Goal: Task Accomplishment & Management: Manage account settings

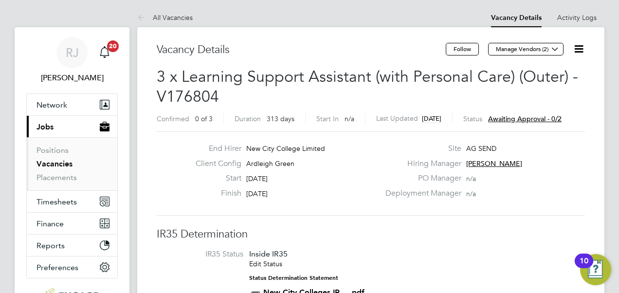
scroll to position [29, 85]
click at [540, 117] on span "Awaiting approval - 0/2" at bounding box center [524, 118] width 73 height 9
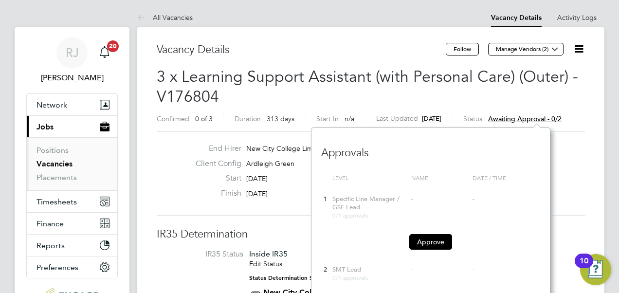
scroll to position [9, 73]
click at [434, 240] on button "Approve" at bounding box center [430, 242] width 43 height 16
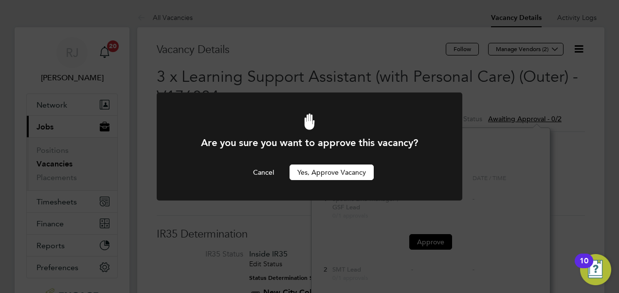
click at [332, 169] on button "Yes, Approve Vacancy" at bounding box center [332, 172] width 84 height 16
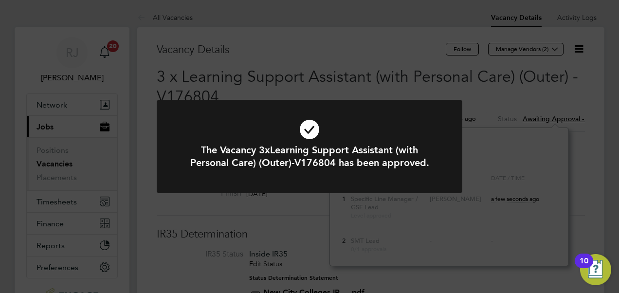
scroll to position [138, 239]
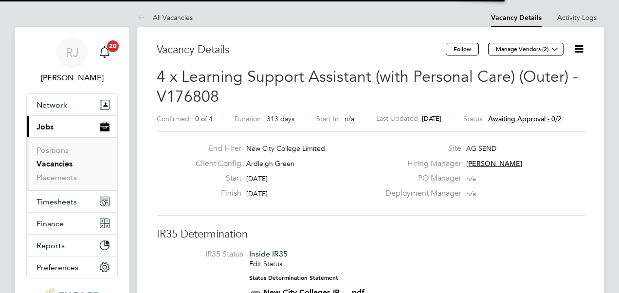
scroll to position [29, 85]
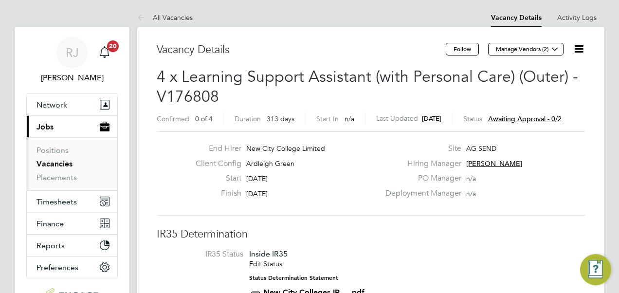
click at [537, 119] on span "Awaiting approval - 0/2" at bounding box center [524, 118] width 73 height 9
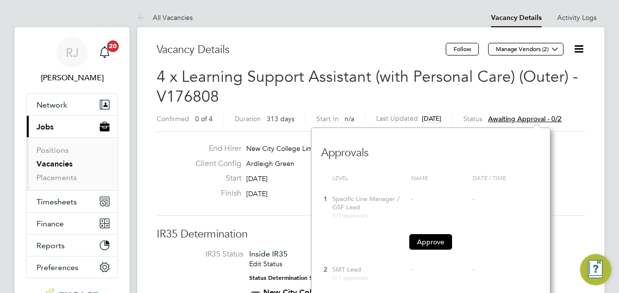
scroll to position [9, 73]
click at [437, 237] on button "Approve" at bounding box center [430, 242] width 43 height 16
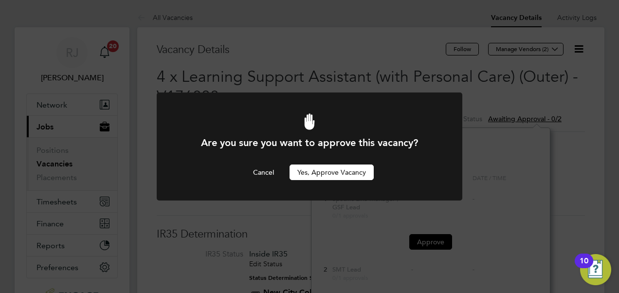
click at [354, 173] on button "Yes, Approve Vacancy" at bounding box center [332, 172] width 84 height 16
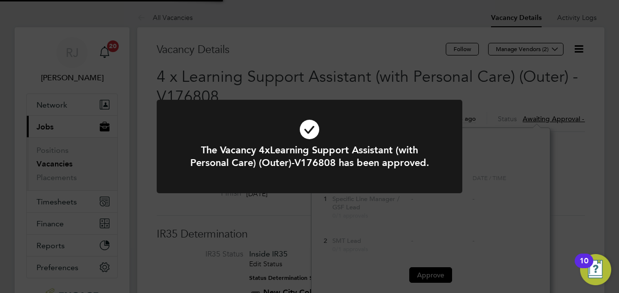
scroll to position [5, 6]
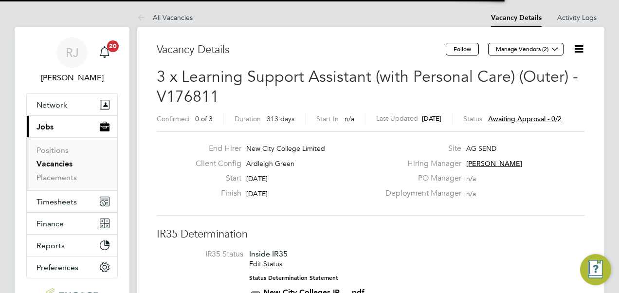
scroll to position [29, 85]
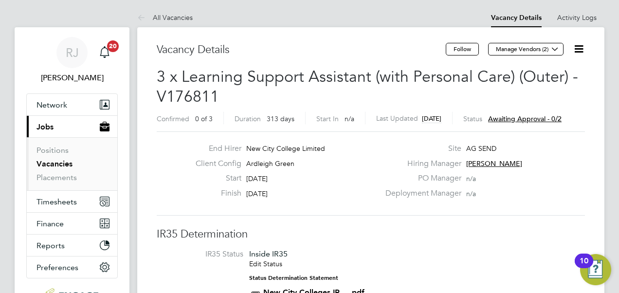
click at [537, 118] on span "Awaiting approval - 0/2" at bounding box center [524, 118] width 73 height 9
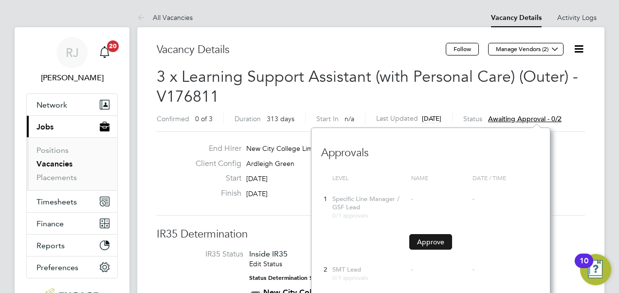
click at [426, 236] on button "Approve" at bounding box center [430, 242] width 43 height 16
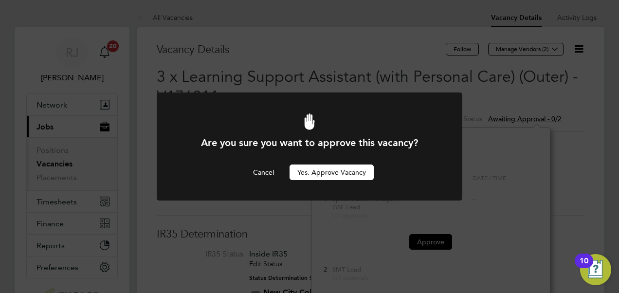
click at [362, 173] on button "Yes, Approve Vacancy" at bounding box center [332, 172] width 84 height 16
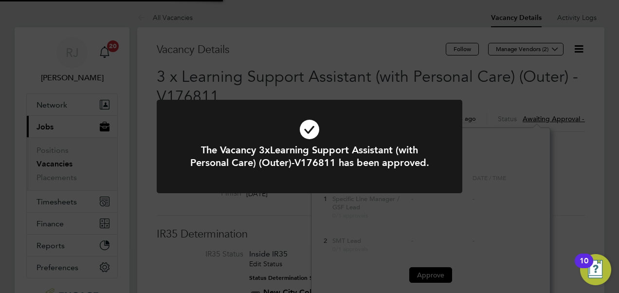
scroll to position [5, 6]
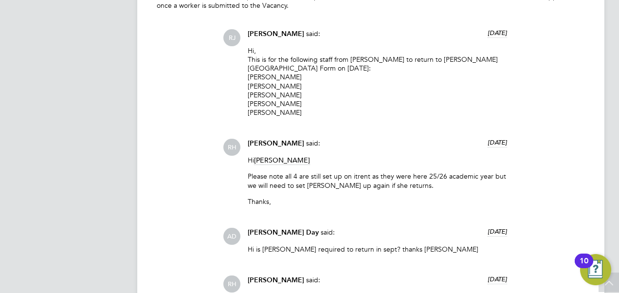
scroll to position [2287, 0]
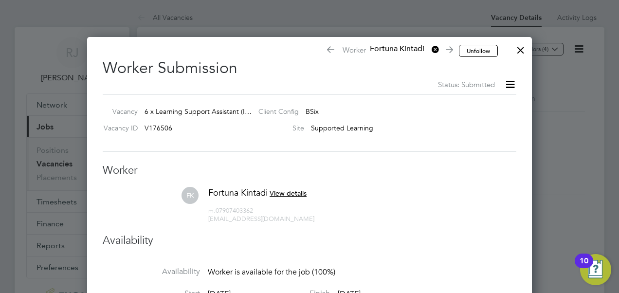
click at [514, 86] on icon at bounding box center [510, 84] width 12 height 12
click at [523, 51] on div at bounding box center [521, 48] width 18 height 18
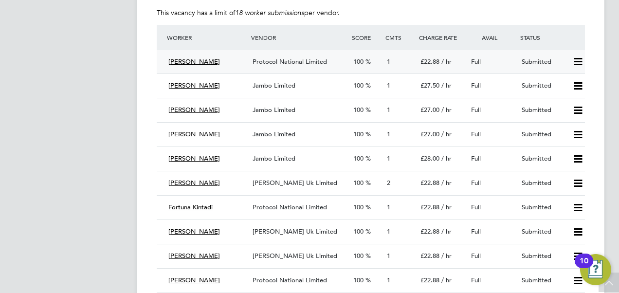
click at [584, 63] on icon at bounding box center [578, 62] width 12 height 8
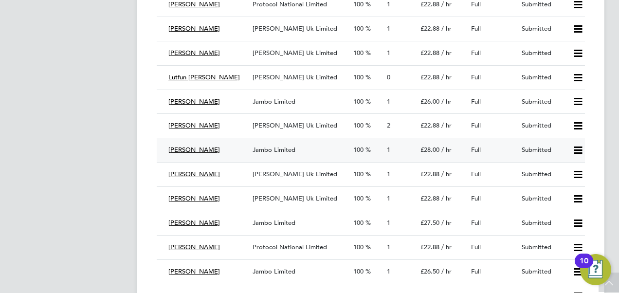
click at [194, 149] on span "Marvin Vernal" at bounding box center [194, 149] width 52 height 8
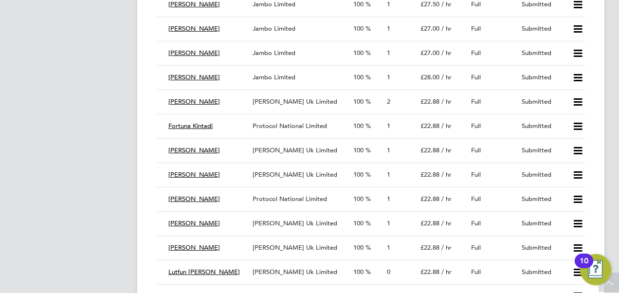
scroll to position [1736, 0]
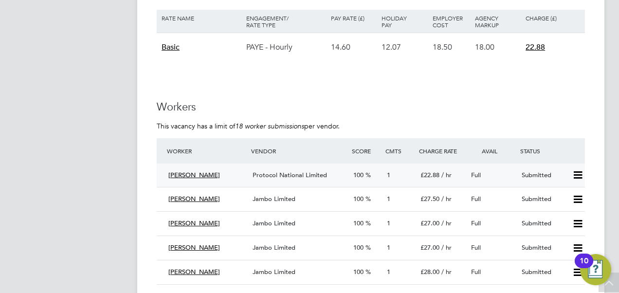
click at [279, 173] on span "Protocol National Limited" at bounding box center [290, 175] width 74 height 8
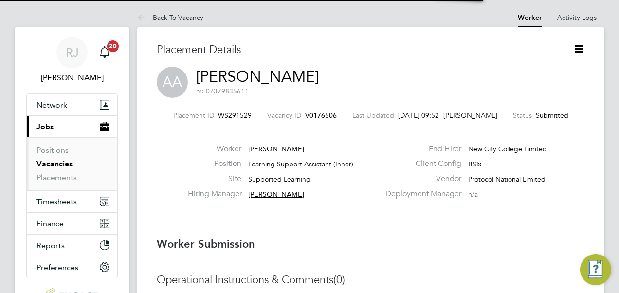
scroll to position [5, 4]
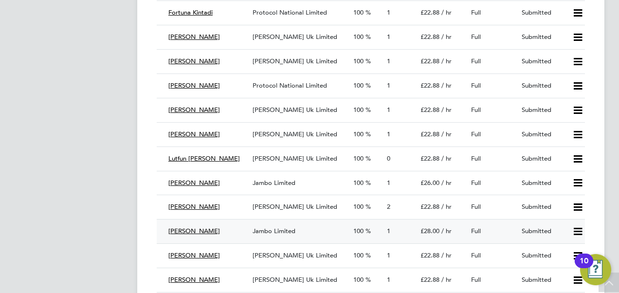
click at [284, 232] on span "Jambo Limited" at bounding box center [274, 231] width 43 height 8
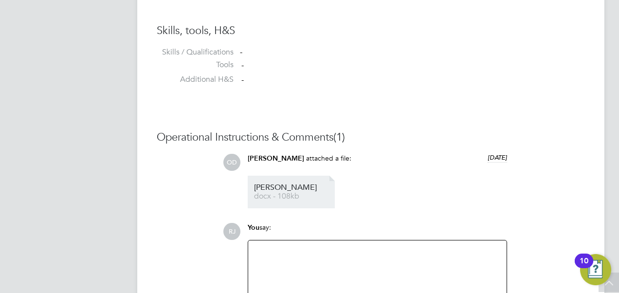
click at [263, 196] on span "docx - 108kb" at bounding box center [293, 196] width 78 height 7
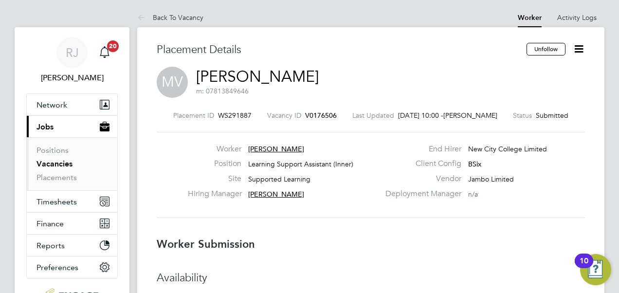
click at [65, 163] on link "Vacancies" at bounding box center [54, 163] width 36 height 9
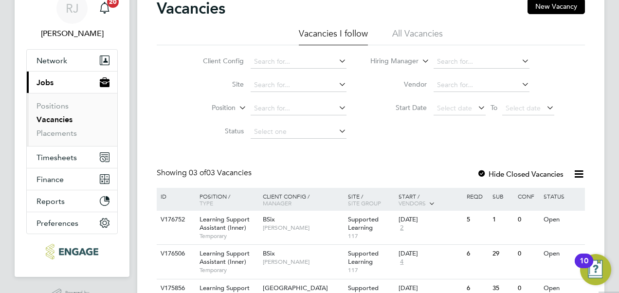
scroll to position [100, 0]
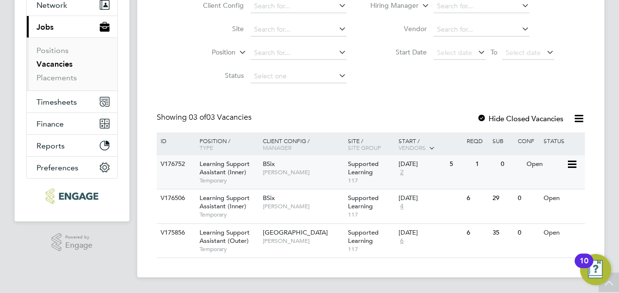
click at [533, 164] on div "Open" at bounding box center [545, 164] width 42 height 18
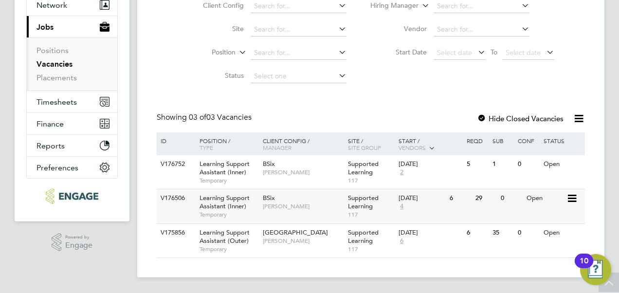
click at [403, 206] on span "4" at bounding box center [402, 206] width 6 height 8
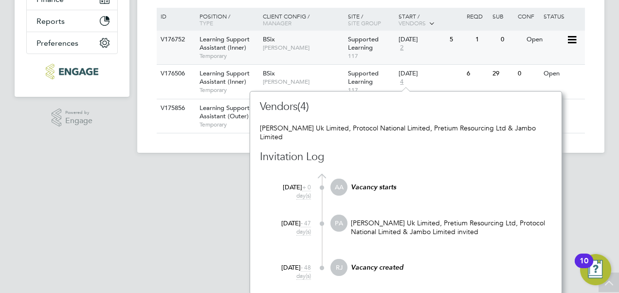
scroll to position [225, 0]
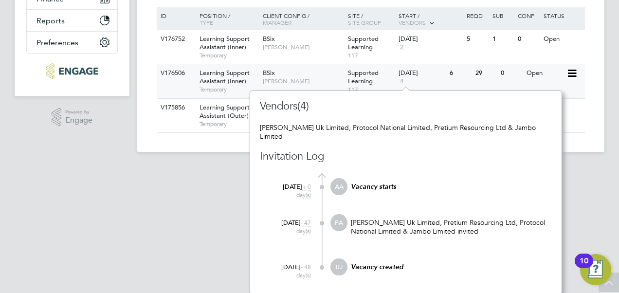
click at [535, 73] on div "Open" at bounding box center [545, 73] width 42 height 18
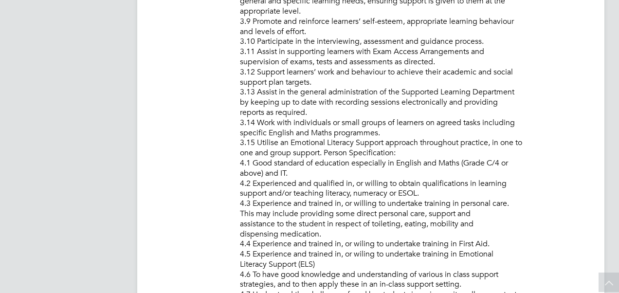
scroll to position [749, 0]
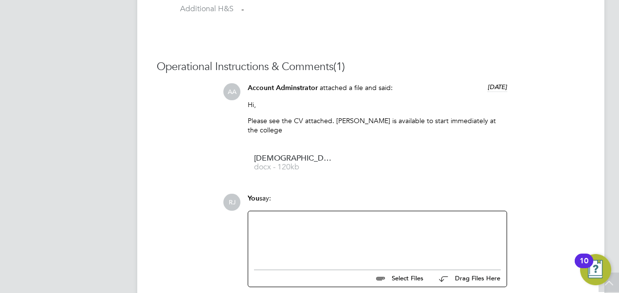
scroll to position [876, 0]
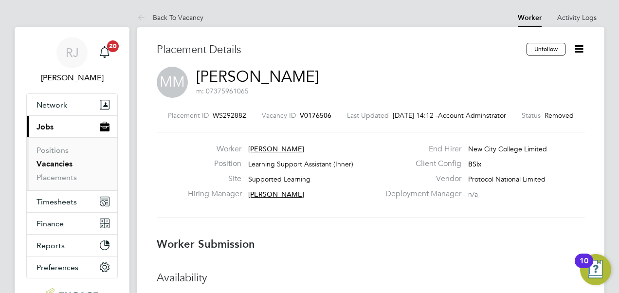
click at [60, 162] on link "Vacancies" at bounding box center [54, 163] width 36 height 9
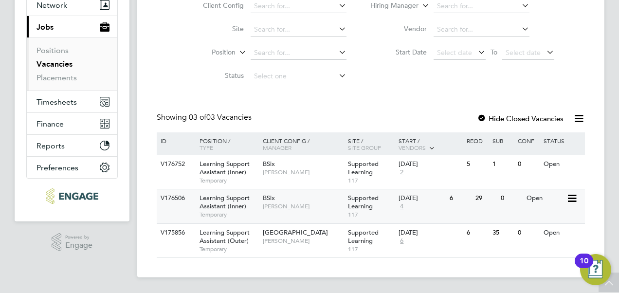
click at [536, 198] on div "Open" at bounding box center [545, 198] width 42 height 18
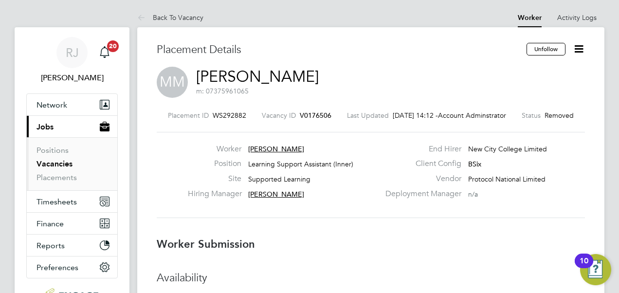
drag, startPoint x: 53, startPoint y: 162, endPoint x: 73, endPoint y: 168, distance: 21.1
click at [53, 162] on link "Vacancies" at bounding box center [54, 163] width 36 height 9
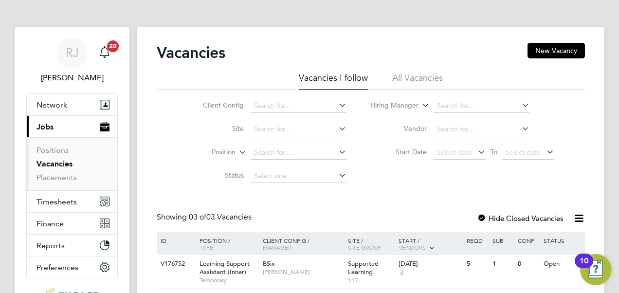
scroll to position [100, 0]
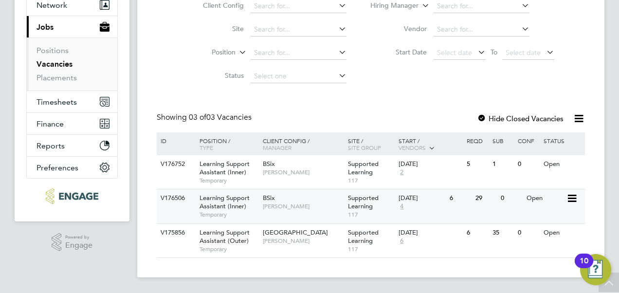
click at [532, 197] on div "Open" at bounding box center [545, 198] width 42 height 18
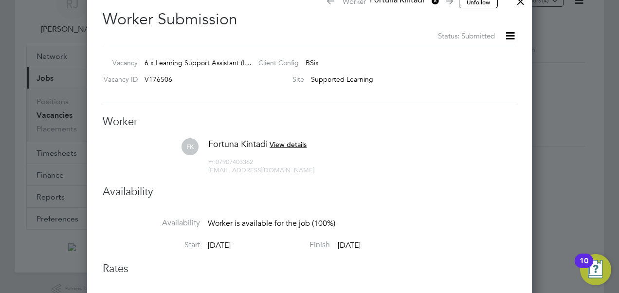
click at [296, 143] on span "View details" at bounding box center [288, 144] width 37 height 9
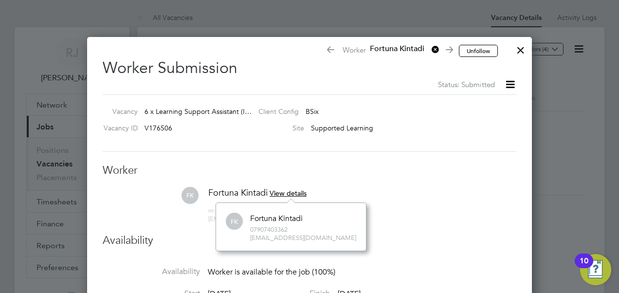
click at [283, 194] on span "View details" at bounding box center [288, 193] width 37 height 9
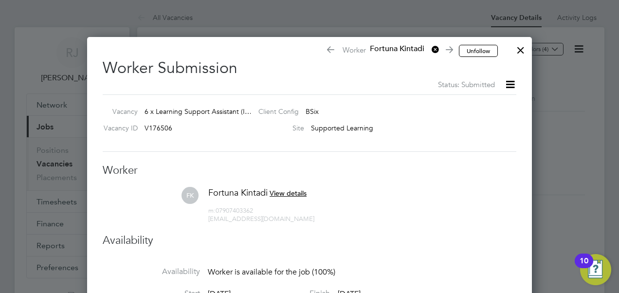
click at [507, 83] on icon at bounding box center [510, 84] width 12 height 12
click at [520, 50] on div at bounding box center [521, 48] width 18 height 18
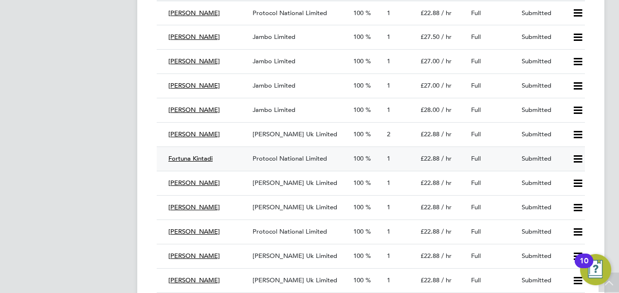
click at [189, 159] on span "Fortuna Kintadi" at bounding box center [190, 158] width 44 height 8
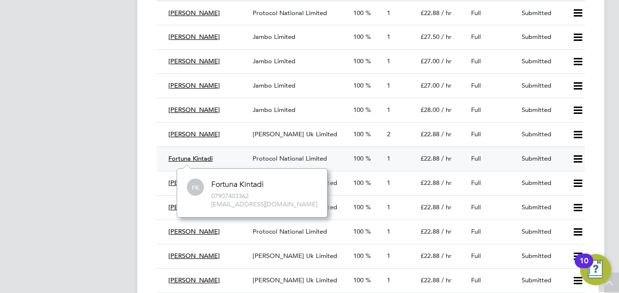
click at [301, 159] on span "Protocol National Limited" at bounding box center [290, 158] width 74 height 8
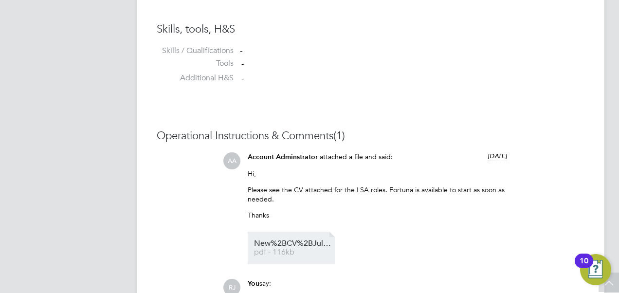
click at [283, 239] on li "New%2BCV%2BJuly%2B2025%2Bbtec%2Bedits pdf - 116kb" at bounding box center [291, 248] width 87 height 33
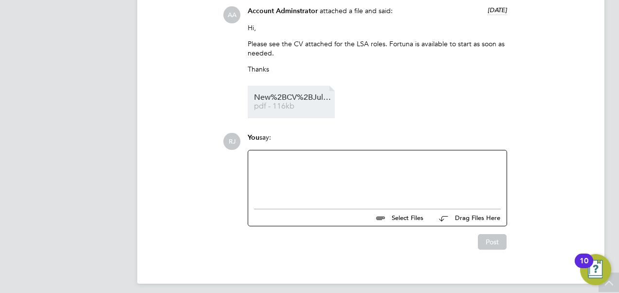
click at [279, 98] on span "New%2BCV%2BJuly%2B2025%2Bbtec%2Bedits" at bounding box center [293, 97] width 78 height 7
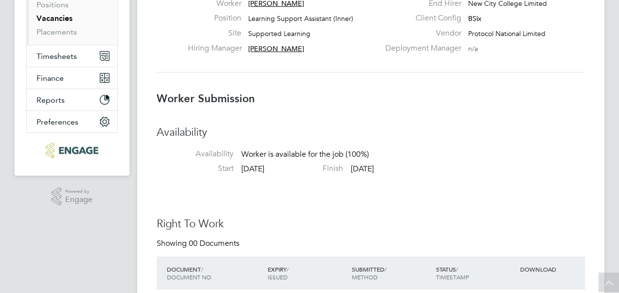
scroll to position [9, 77]
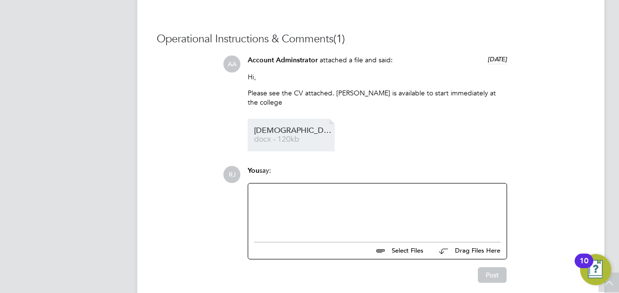
click at [282, 133] on span "[DEMOGRAPHIC_DATA]%20Mahfuz%20Learning%20Support%20CV%20" at bounding box center [293, 130] width 78 height 7
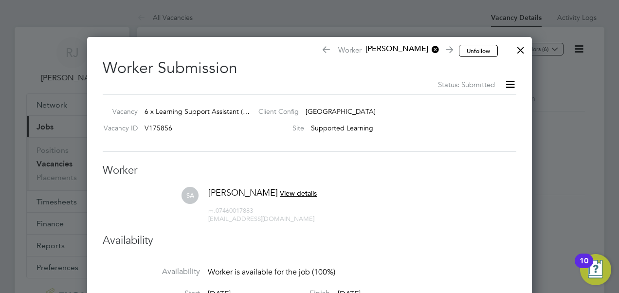
click at [521, 49] on div at bounding box center [521, 48] width 18 height 18
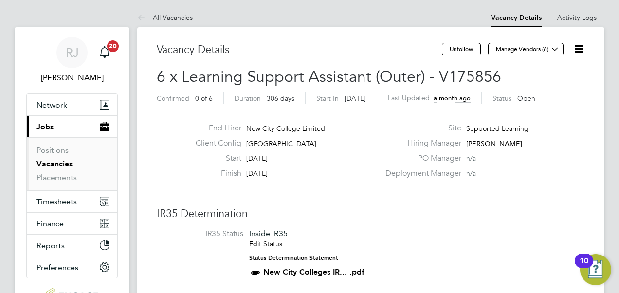
click at [57, 163] on link "Vacancies" at bounding box center [54, 163] width 36 height 9
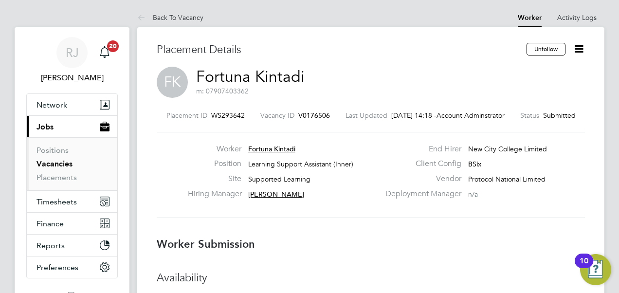
click at [49, 164] on link "Vacancies" at bounding box center [54, 163] width 36 height 9
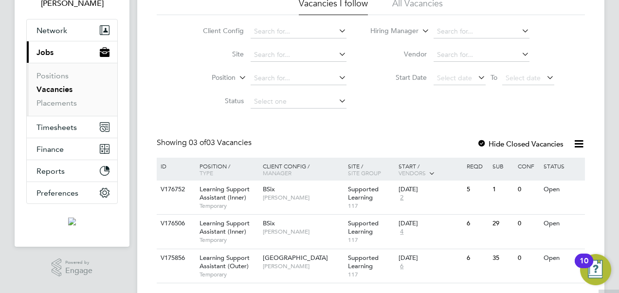
scroll to position [100, 0]
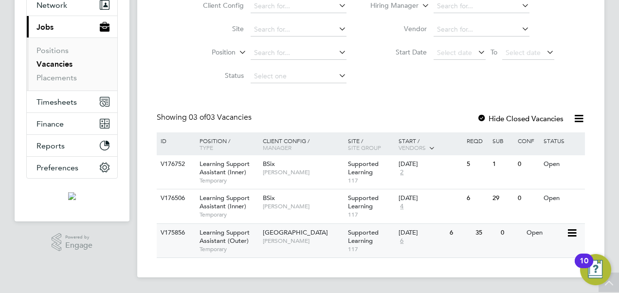
click at [531, 233] on div "Open" at bounding box center [545, 233] width 42 height 18
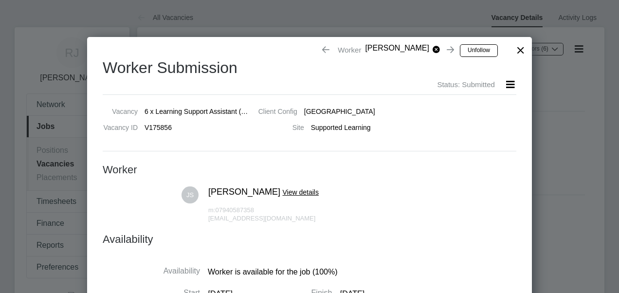
click at [520, 50] on div at bounding box center [521, 48] width 18 height 18
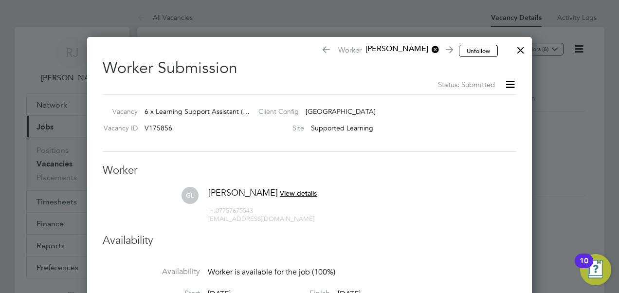
click at [523, 51] on div at bounding box center [521, 48] width 18 height 18
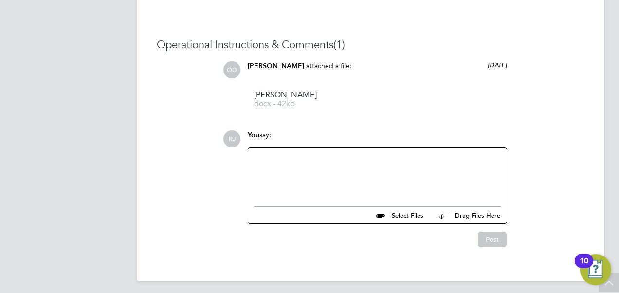
scroll to position [874, 0]
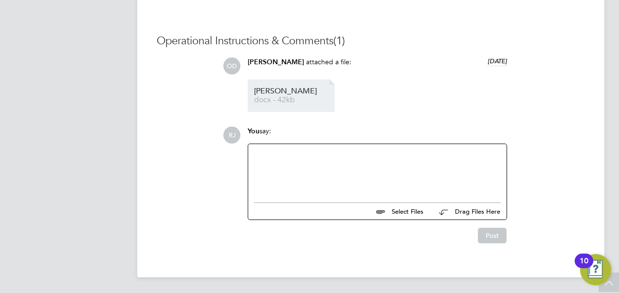
click at [261, 98] on span "docx - 42kb" at bounding box center [293, 99] width 78 height 7
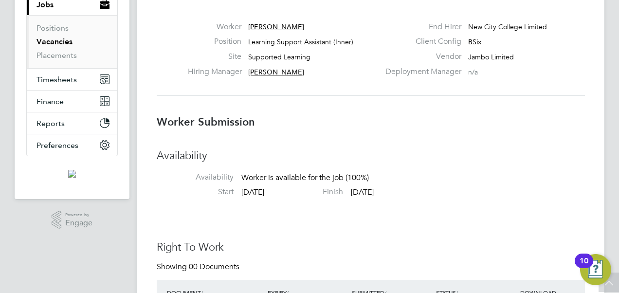
scroll to position [47, 0]
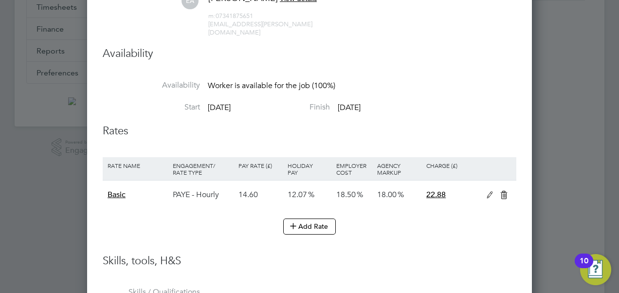
scroll to position [49, 0]
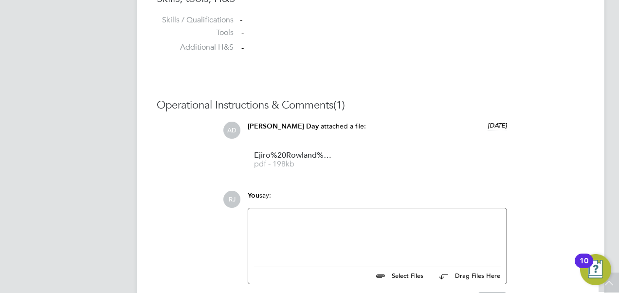
scroll to position [827, 0]
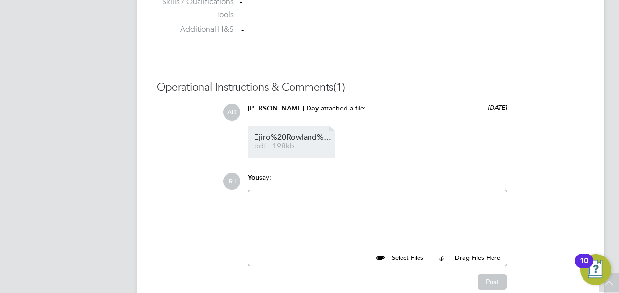
click at [296, 136] on span "Ejiro%20Rowland%20Agboro%20-%20MH%20CV.cleaned" at bounding box center [293, 137] width 78 height 7
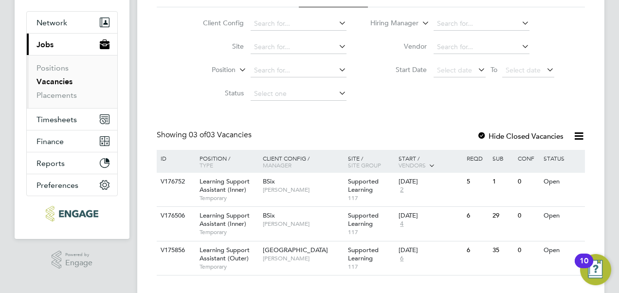
scroll to position [97, 0]
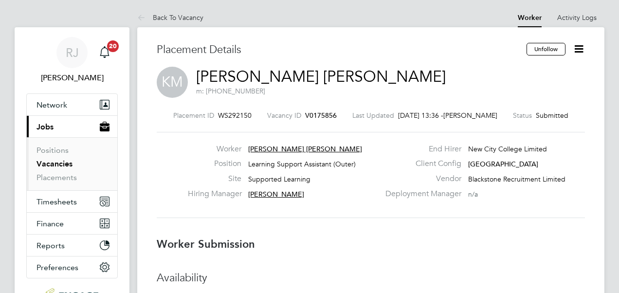
scroll to position [4, 5]
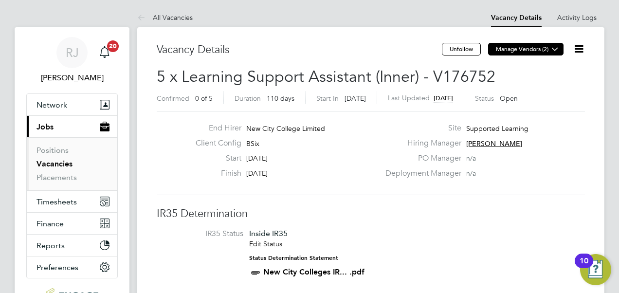
click at [557, 49] on icon at bounding box center [554, 48] width 7 height 7
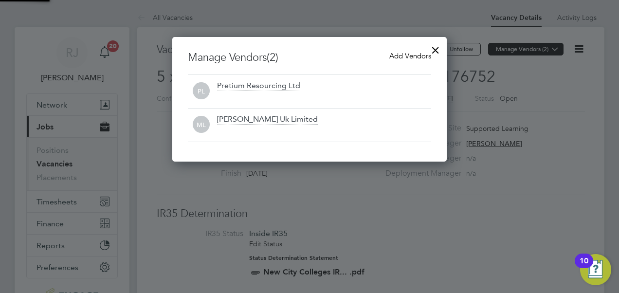
scroll to position [125, 275]
click at [438, 51] on div at bounding box center [436, 48] width 18 height 18
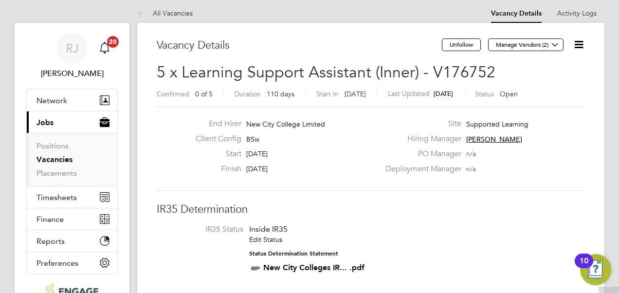
scroll to position [0, 0]
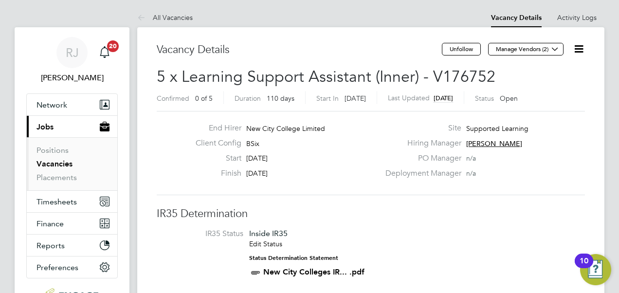
click at [43, 161] on link "Vacancies" at bounding box center [54, 163] width 36 height 9
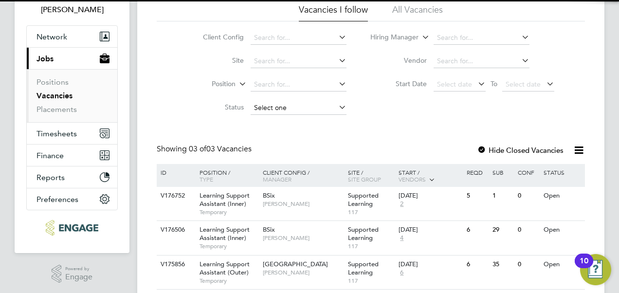
scroll to position [100, 0]
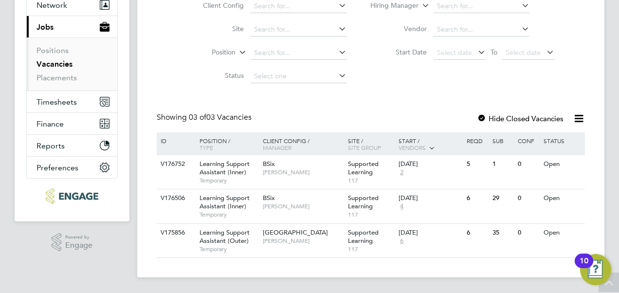
click at [481, 119] on div at bounding box center [482, 119] width 10 height 10
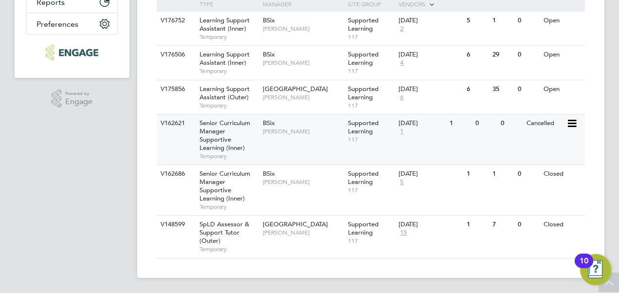
scroll to position [195, 0]
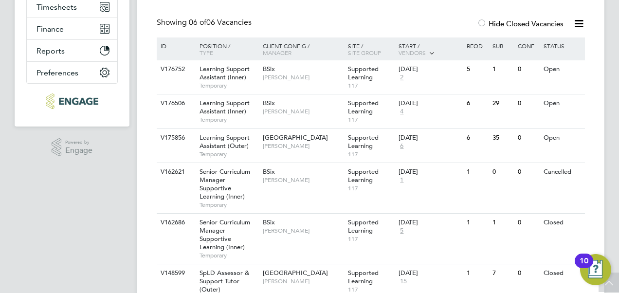
click at [480, 24] on div at bounding box center [482, 24] width 10 height 10
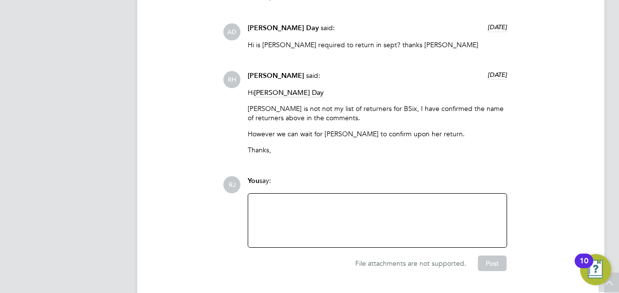
scroll to position [2502, 0]
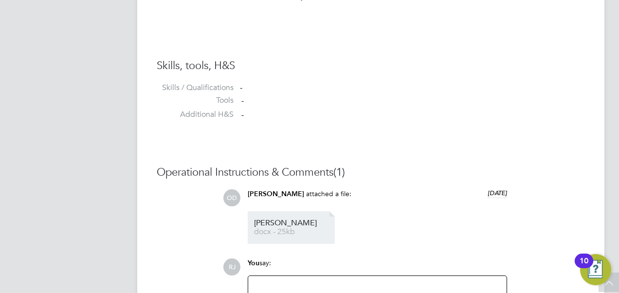
drag, startPoint x: 0, startPoint y: 0, endPoint x: 270, endPoint y: 233, distance: 356.4
click at [270, 233] on span "docx - 25kb" at bounding box center [293, 231] width 78 height 7
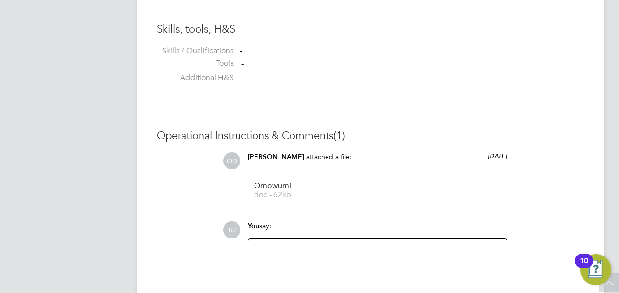
scroll to position [827, 0]
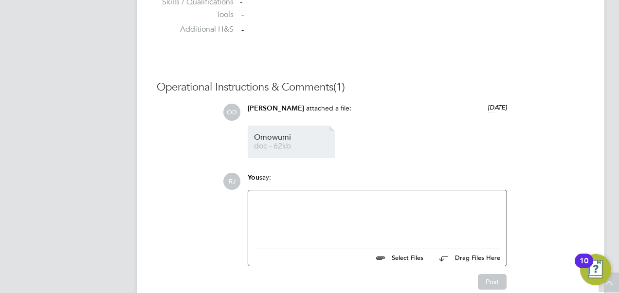
click at [276, 141] on span "Omowumi" at bounding box center [293, 137] width 78 height 7
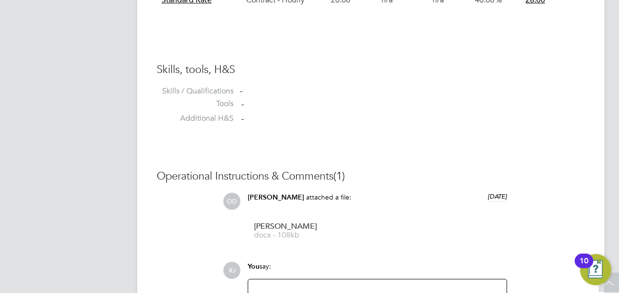
scroll to position [779, 0]
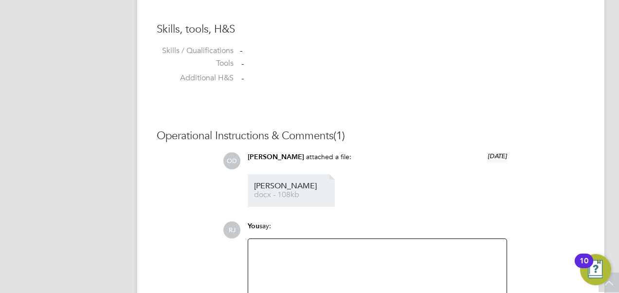
click at [283, 197] on span "docx - 108kb" at bounding box center [293, 194] width 78 height 7
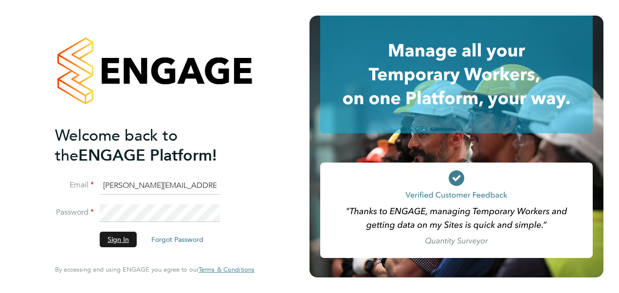
click at [114, 236] on button "Sign In" at bounding box center [118, 240] width 37 height 16
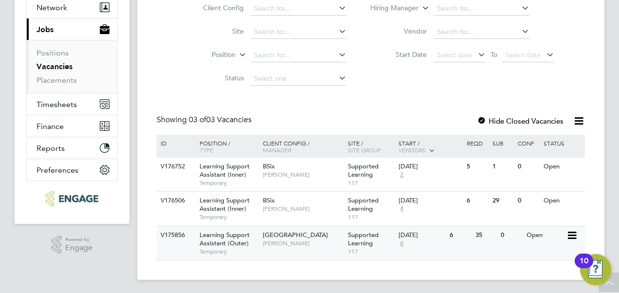
scroll to position [100, 0]
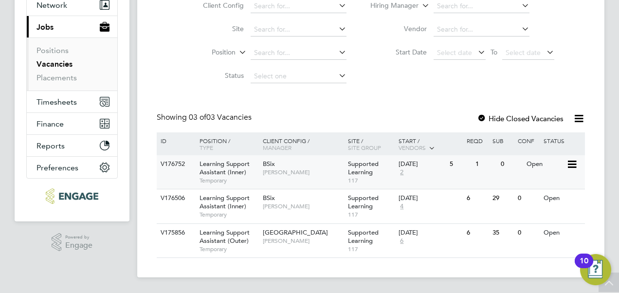
click at [534, 163] on div "Open" at bounding box center [545, 164] width 42 height 18
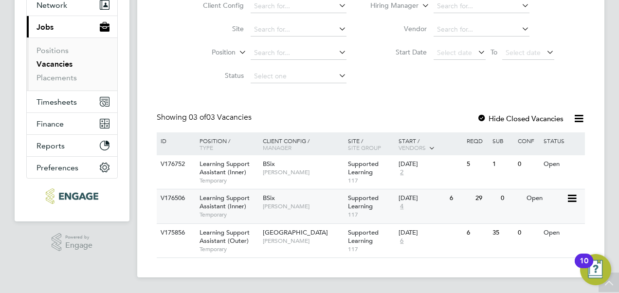
click at [538, 199] on div "Open" at bounding box center [545, 198] width 42 height 18
click at [543, 199] on div "Open" at bounding box center [545, 198] width 42 height 18
click at [533, 199] on div "Open" at bounding box center [545, 198] width 42 height 18
click at [537, 195] on div "Open" at bounding box center [545, 198] width 42 height 18
click at [540, 199] on div "Open" at bounding box center [545, 198] width 42 height 18
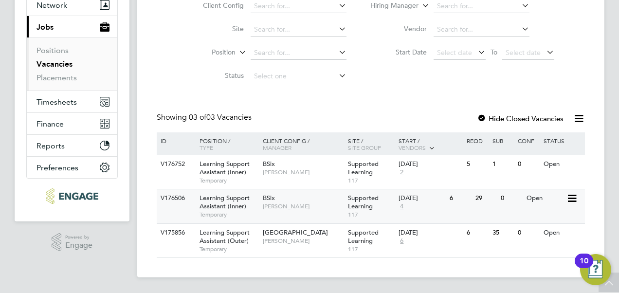
click at [532, 196] on div "Open" at bounding box center [545, 198] width 42 height 18
click at [537, 198] on div "Open" at bounding box center [545, 198] width 42 height 18
click at [542, 197] on div "Open" at bounding box center [545, 198] width 42 height 18
click at [535, 196] on div "Open" at bounding box center [545, 198] width 42 height 18
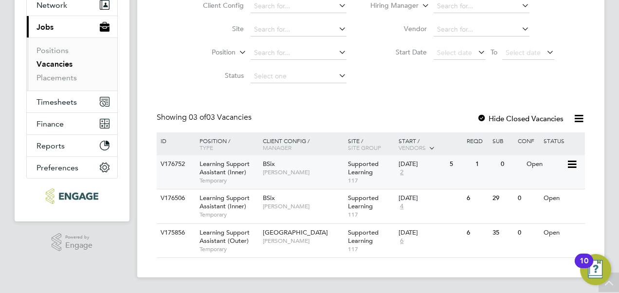
click at [533, 163] on div "Open" at bounding box center [545, 164] width 42 height 18
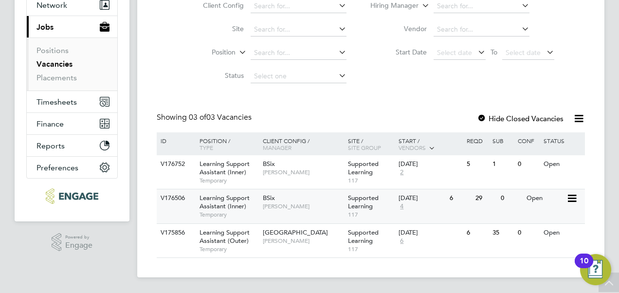
click at [539, 199] on div "Open" at bounding box center [545, 198] width 42 height 18
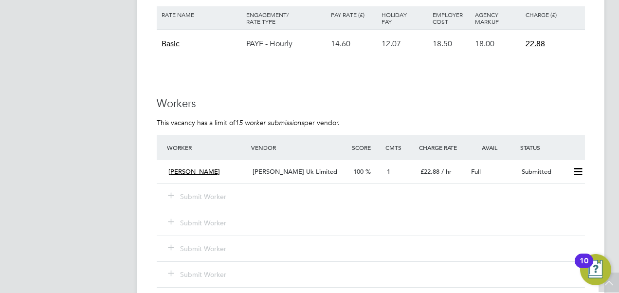
scroll to position [1800, 0]
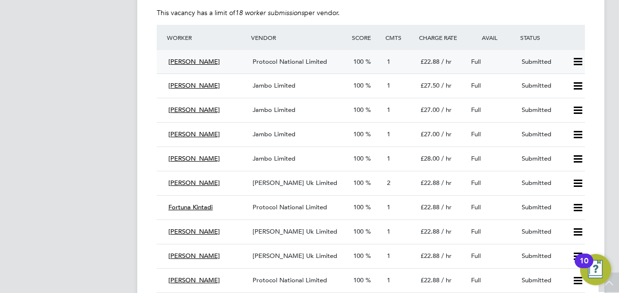
click at [191, 61] on span "[PERSON_NAME]" at bounding box center [194, 61] width 52 height 8
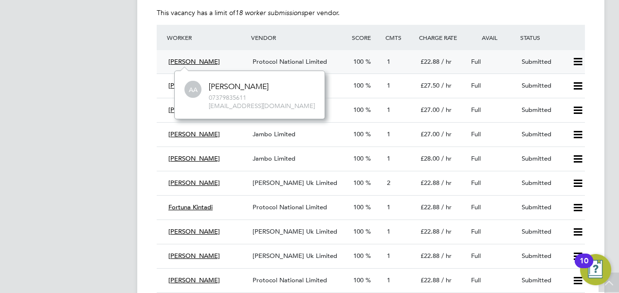
click at [272, 63] on span "Protocol National Limited" at bounding box center [290, 61] width 74 height 8
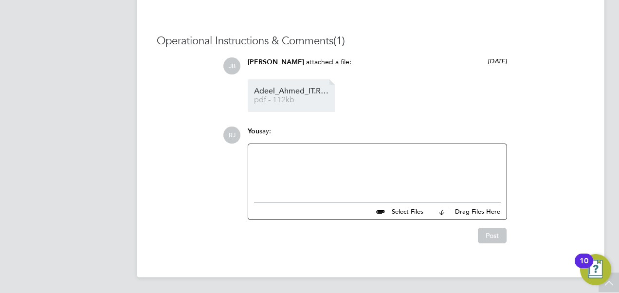
click at [277, 90] on span "Adeel_Ahmed_IT.Resume" at bounding box center [293, 91] width 78 height 7
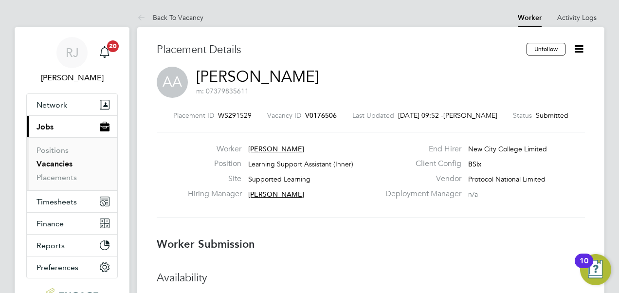
click at [576, 52] on icon at bounding box center [579, 49] width 12 height 12
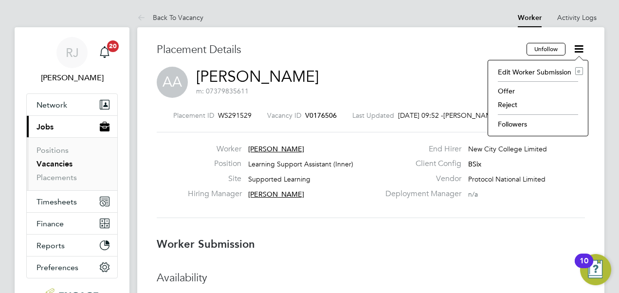
click at [508, 105] on li "Reject" at bounding box center [538, 105] width 90 height 14
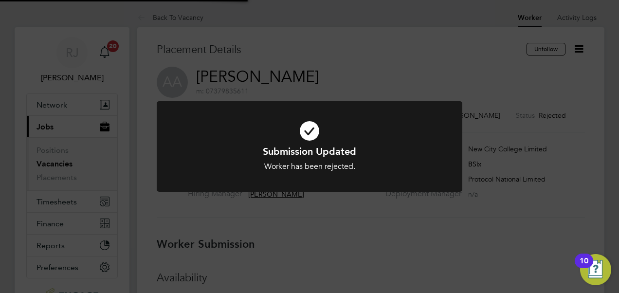
scroll to position [29, 85]
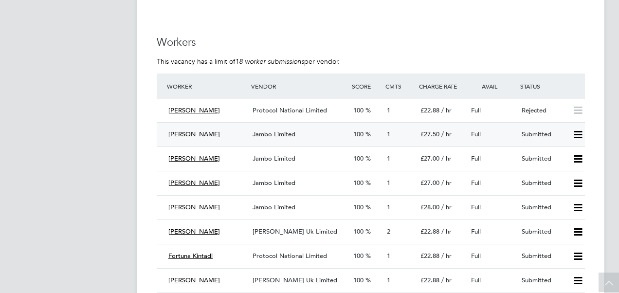
click at [188, 131] on span "[PERSON_NAME]" at bounding box center [194, 134] width 52 height 8
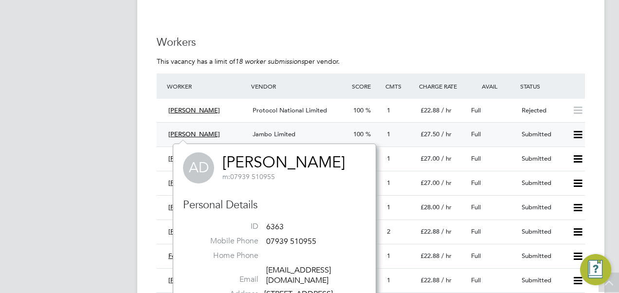
click at [283, 135] on span "Jambo Limited" at bounding box center [274, 134] width 43 height 8
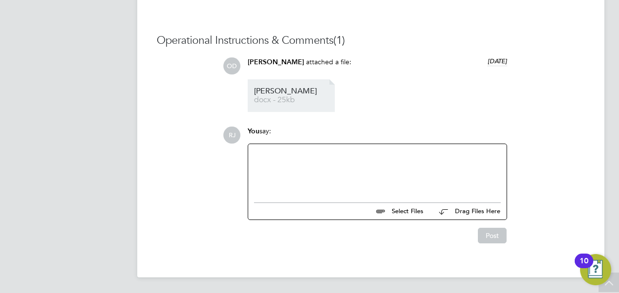
click at [281, 100] on span "docx - 25kb" at bounding box center [293, 99] width 78 height 7
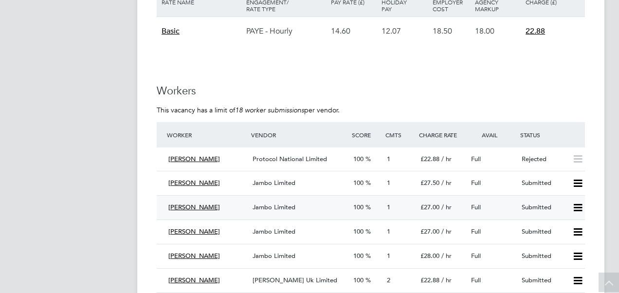
click at [292, 209] on span "Jambo Limited" at bounding box center [274, 207] width 43 height 8
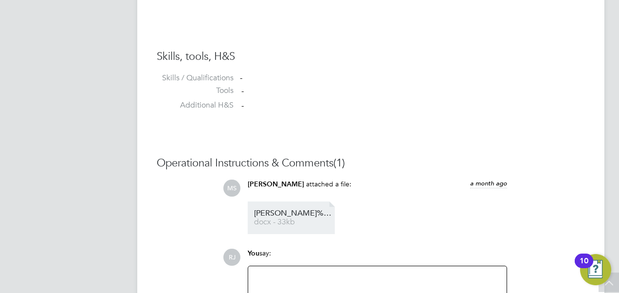
click at [286, 217] on span "Elizabeth%20248604" at bounding box center [293, 213] width 78 height 7
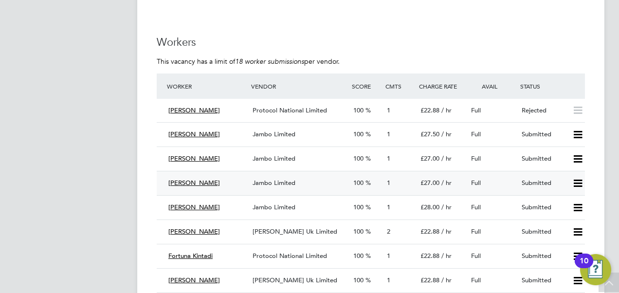
click at [275, 181] on span "Jambo Limited" at bounding box center [274, 183] width 43 height 8
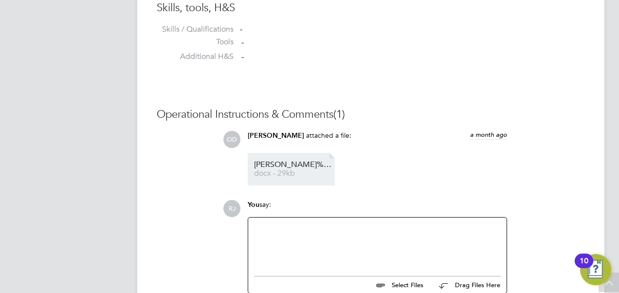
click at [269, 170] on link "Emrana%20HQ00252462 docx - 29kb" at bounding box center [293, 169] width 78 height 16
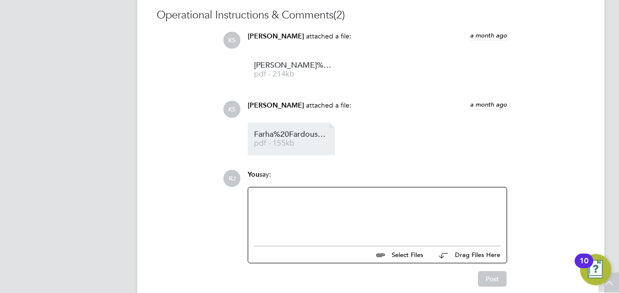
scroll to position [895, 0]
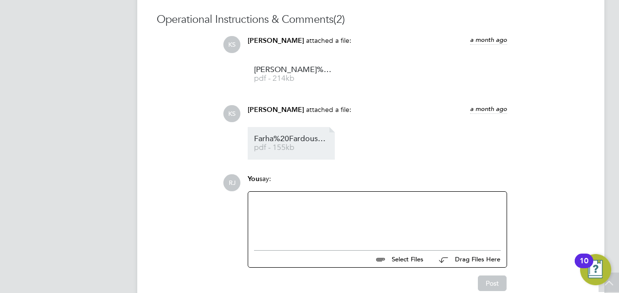
click at [291, 144] on link "Farha%20Fardous%20Pria%20-%20MH%20CV.cleaned pdf - 155kb" at bounding box center [293, 143] width 78 height 16
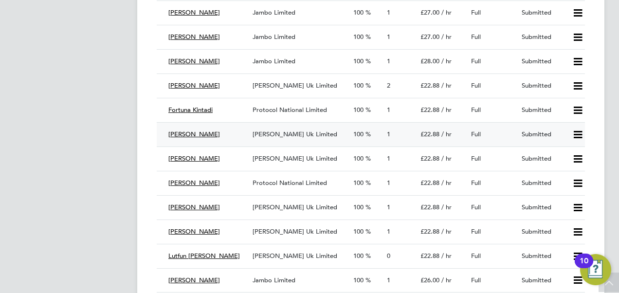
click at [282, 134] on span "[PERSON_NAME] Uk Limited" at bounding box center [295, 134] width 85 height 8
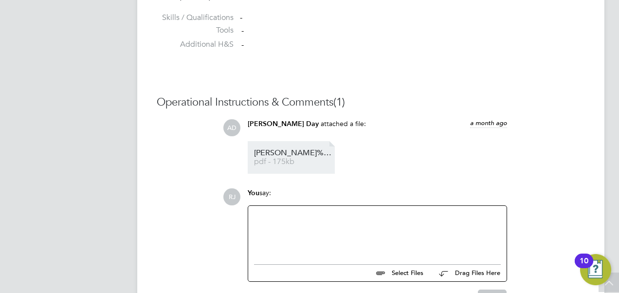
click at [304, 150] on span "Francis%20Margai%20CV%20new" at bounding box center [293, 152] width 78 height 7
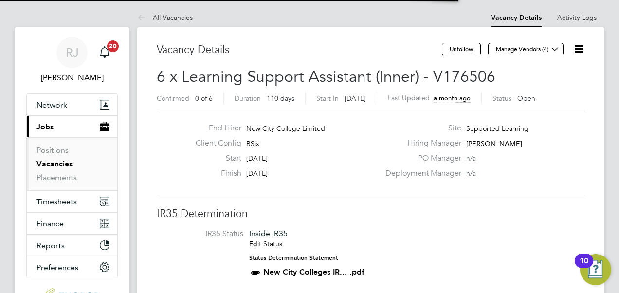
scroll to position [289, 0]
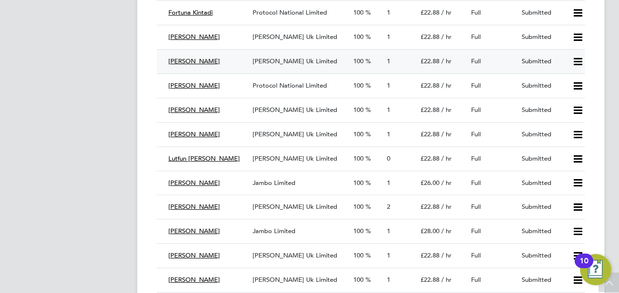
click at [292, 62] on span "[PERSON_NAME] Uk Limited" at bounding box center [295, 61] width 85 height 8
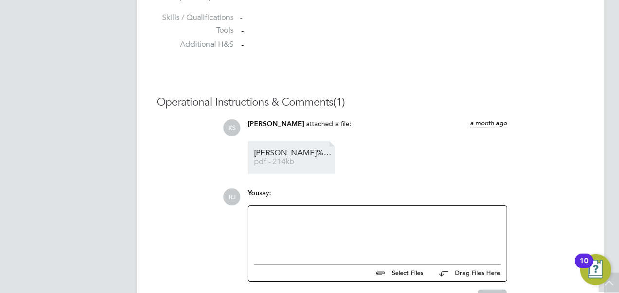
click at [288, 153] on span "Gracia%20Garcia%20-%20MH%20CV.cleaned" at bounding box center [293, 152] width 78 height 7
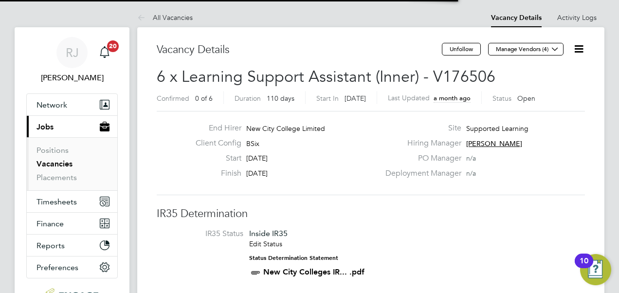
scroll to position [292, 0]
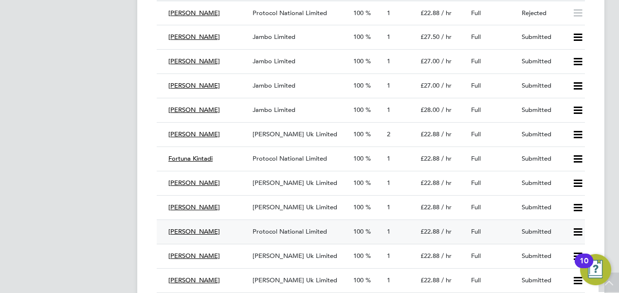
click at [304, 231] on span "Protocol National Limited" at bounding box center [290, 231] width 74 height 8
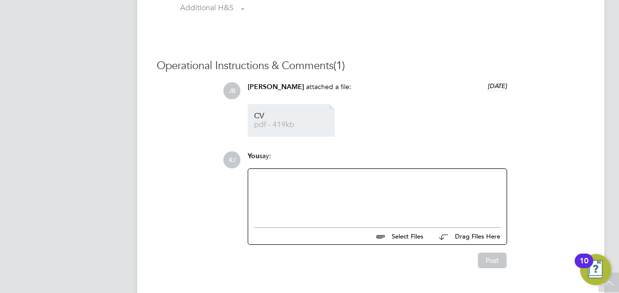
click at [275, 123] on span "pdf - 419kb" at bounding box center [293, 124] width 78 height 7
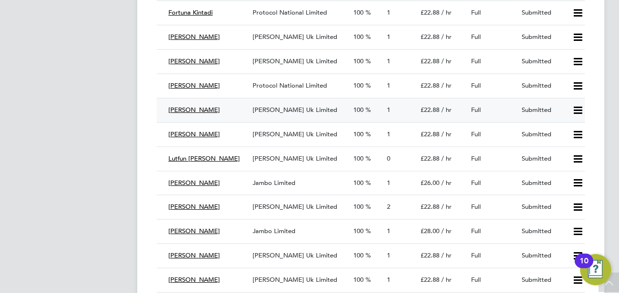
click at [300, 109] on span "[PERSON_NAME] Uk Limited" at bounding box center [295, 110] width 85 height 8
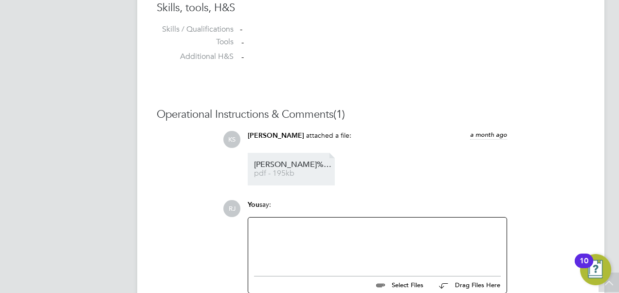
click at [283, 168] on span "Lavan%20Laksman%20-%20MH%20CV.cleaned" at bounding box center [293, 164] width 78 height 7
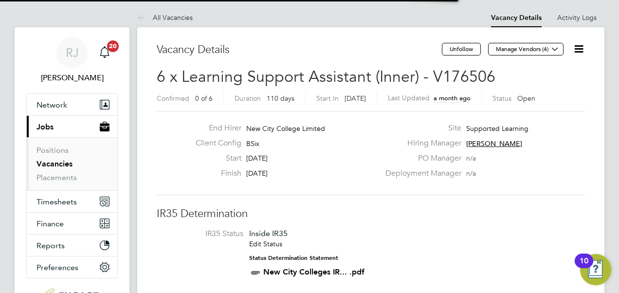
scroll to position [5, 5]
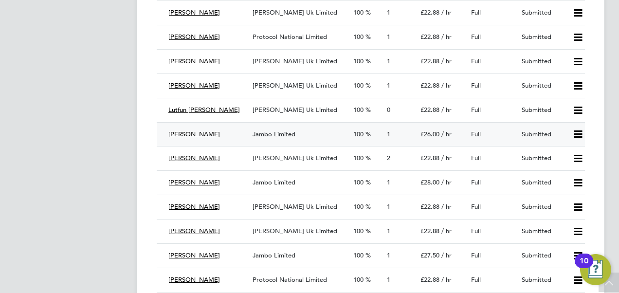
click at [284, 136] on span "Jambo Limited" at bounding box center [274, 134] width 43 height 8
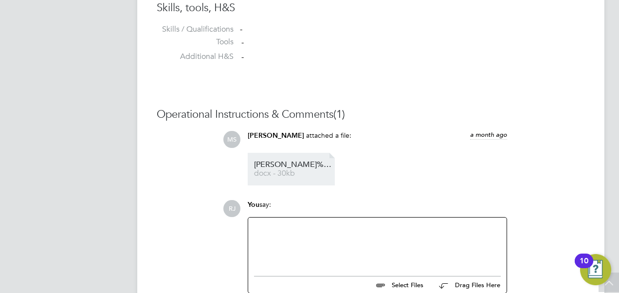
click at [296, 170] on link "Magnus%20HQ00253521 docx - 30kb" at bounding box center [293, 169] width 78 height 16
click at [290, 168] on span "Magnus%20HQ00253521" at bounding box center [293, 164] width 78 height 7
click at [285, 169] on link "Magnus%20HQ00253521 docx - 30kb" at bounding box center [293, 169] width 78 height 16
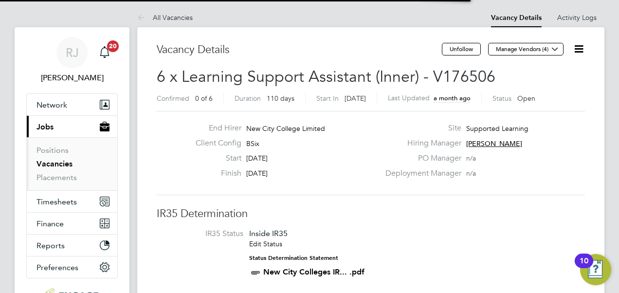
scroll to position [16, 101]
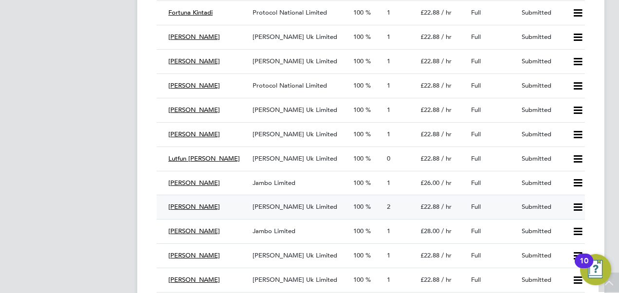
click at [278, 209] on span "[PERSON_NAME] Uk Limited" at bounding box center [295, 206] width 85 height 8
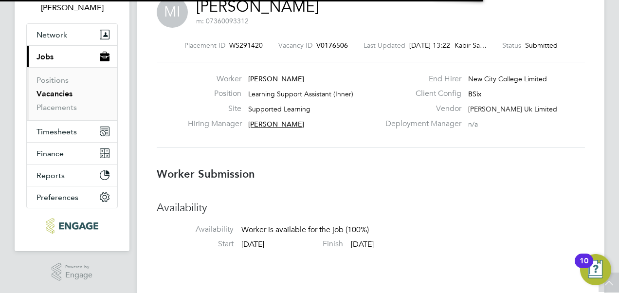
click at [278, 209] on h3 "Availability" at bounding box center [371, 208] width 428 height 14
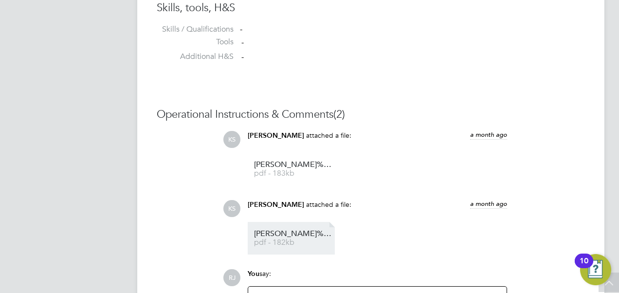
click at [289, 237] on span "Marian%20Igbinidu%20-%20MH%20CV.cleaned%20(1)" at bounding box center [293, 233] width 78 height 7
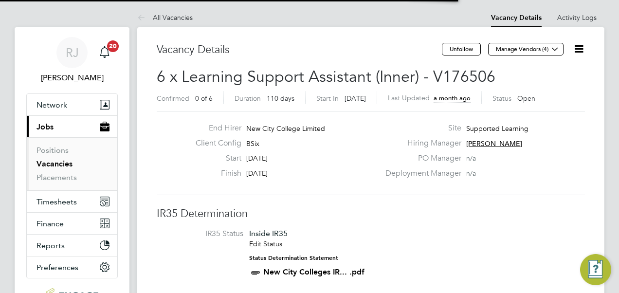
scroll to position [5, 5]
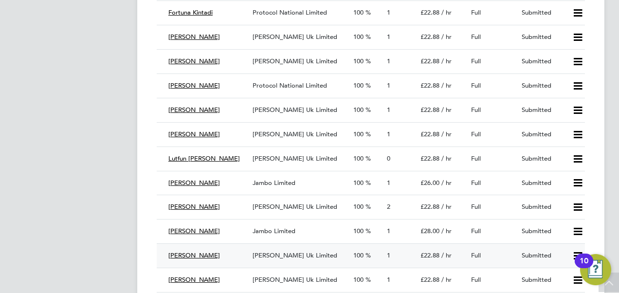
click at [275, 255] on span "[PERSON_NAME] Uk Limited" at bounding box center [295, 255] width 85 height 8
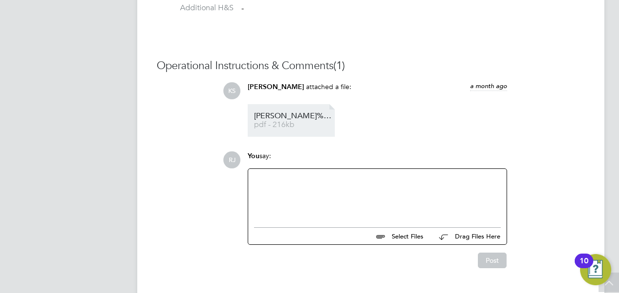
click at [290, 115] on span "Marylin%20Jaiah%20-%20MH%20CV.cleaned" at bounding box center [293, 115] width 78 height 7
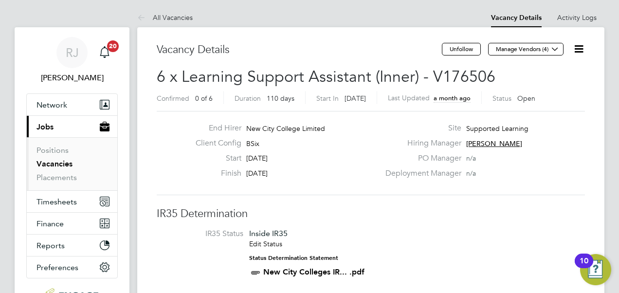
scroll to position [243, 0]
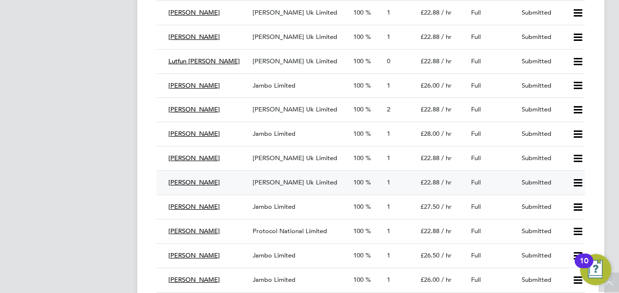
click at [288, 184] on span "[PERSON_NAME] Uk Limited" at bounding box center [295, 182] width 85 height 8
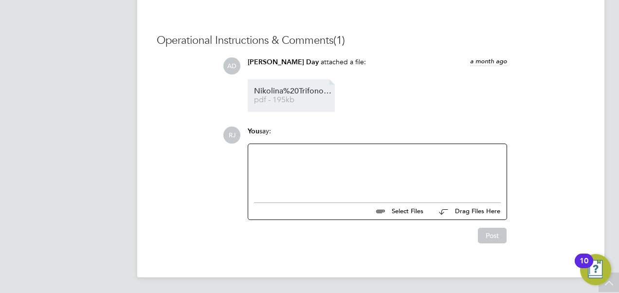
click at [288, 91] on span "Nikolina%20Trifonova%20CV" at bounding box center [293, 91] width 78 height 7
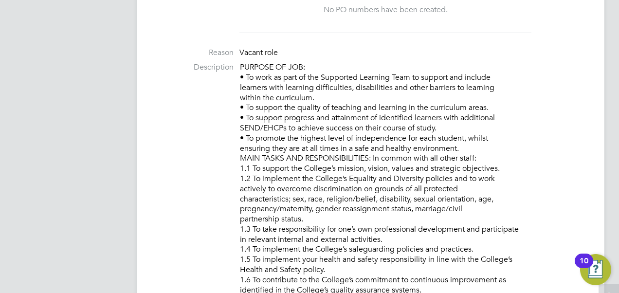
scroll to position [5, 5]
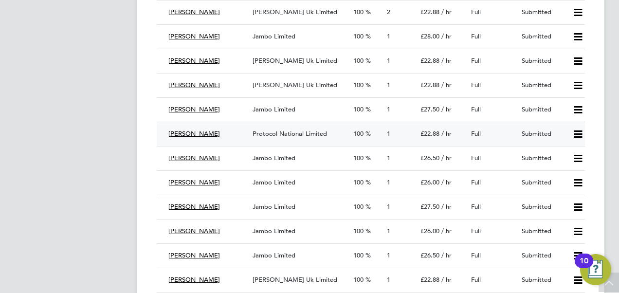
click at [299, 136] on span "Protocol National Limited" at bounding box center [290, 133] width 74 height 8
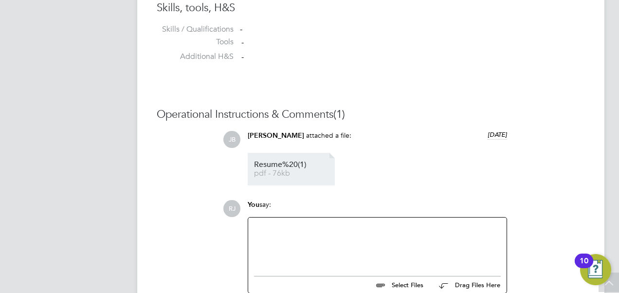
click at [276, 167] on span "Resume%20(1)" at bounding box center [293, 164] width 78 height 7
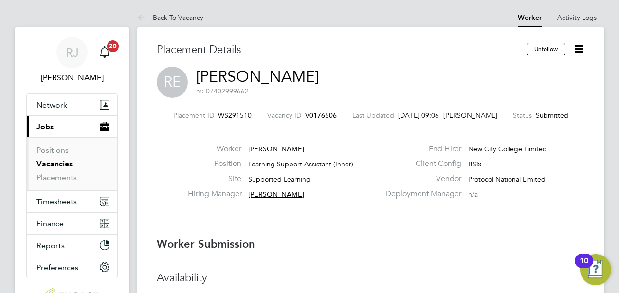
click at [582, 47] on icon at bounding box center [579, 49] width 12 height 12
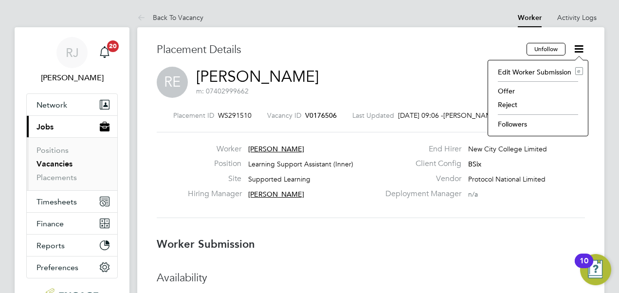
click at [513, 102] on li "Reject" at bounding box center [538, 105] width 90 height 14
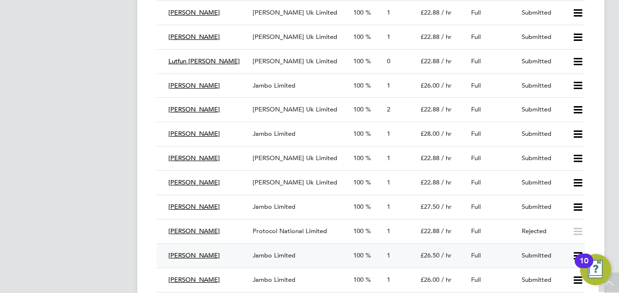
click at [277, 258] on span "Jambo Limited" at bounding box center [274, 255] width 43 height 8
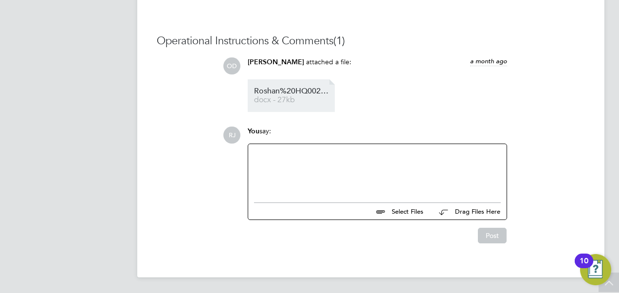
click at [273, 90] on span "Roshan%20HQ00252464" at bounding box center [293, 91] width 78 height 7
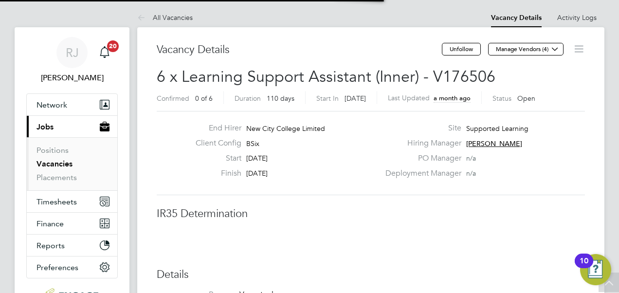
scroll to position [5, 4]
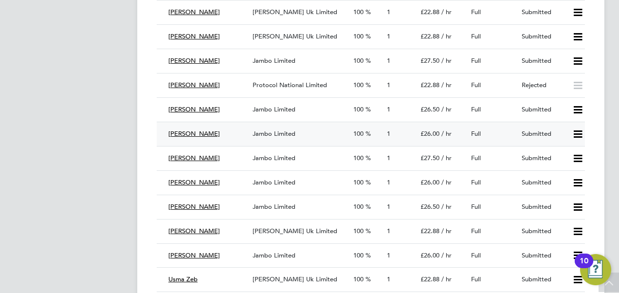
click at [276, 133] on div "Jambo Limited" at bounding box center [299, 134] width 101 height 16
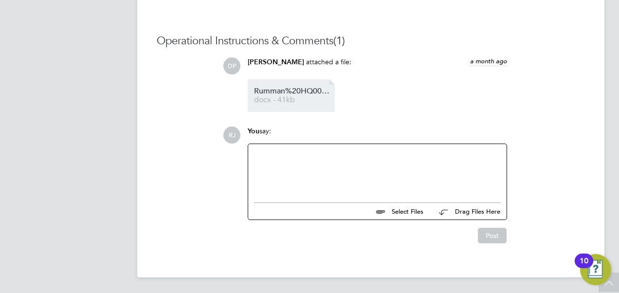
click at [266, 89] on span "Rumman%20HQ00252461" at bounding box center [293, 91] width 78 height 7
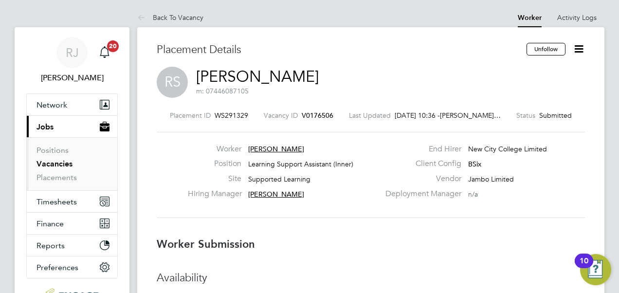
click at [583, 51] on icon at bounding box center [579, 49] width 12 height 12
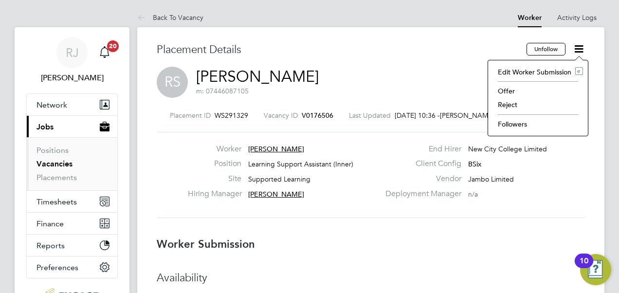
click at [506, 106] on li "Reject" at bounding box center [538, 105] width 90 height 14
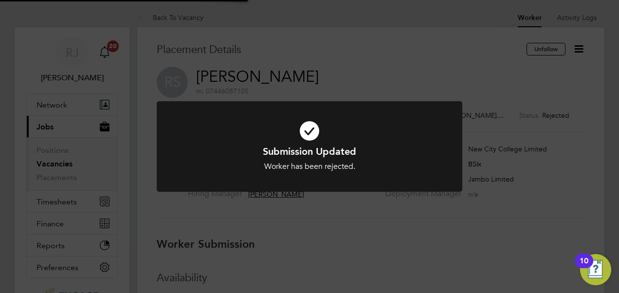
scroll to position [29, 85]
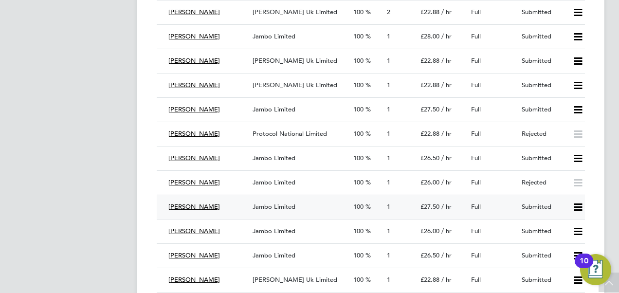
click at [280, 210] on span "Jambo Limited" at bounding box center [274, 206] width 43 height 8
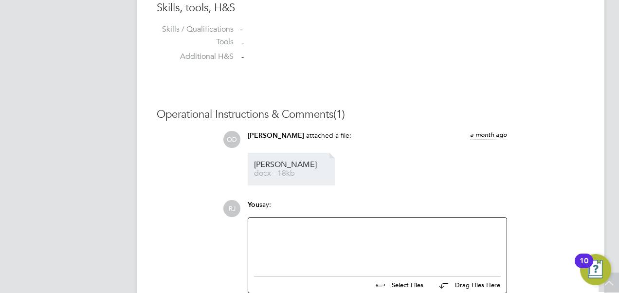
click at [284, 171] on span "docx - 18kb" at bounding box center [293, 173] width 78 height 7
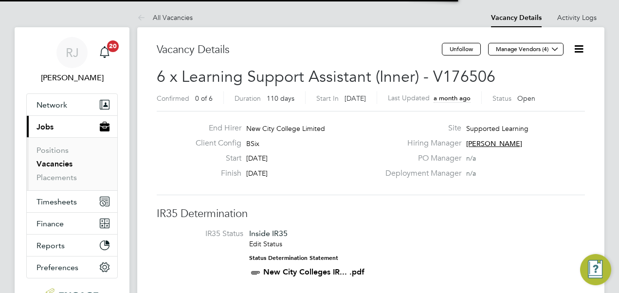
scroll to position [5, 5]
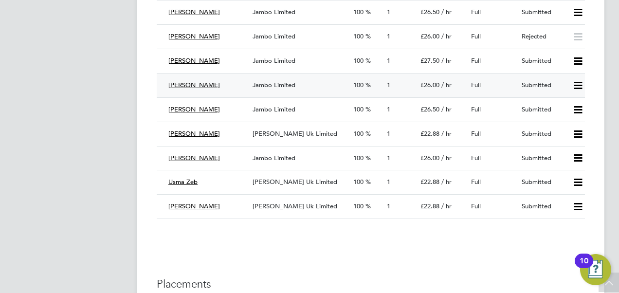
click at [270, 88] on span "Jambo Limited" at bounding box center [274, 85] width 43 height 8
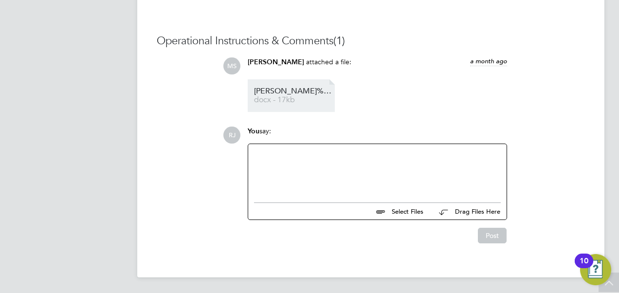
click at [280, 95] on link "[PERSON_NAME]%20Cv docx - 17kb" at bounding box center [293, 96] width 78 height 16
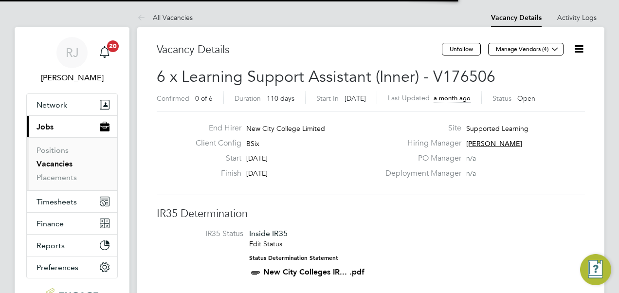
scroll to position [5, 5]
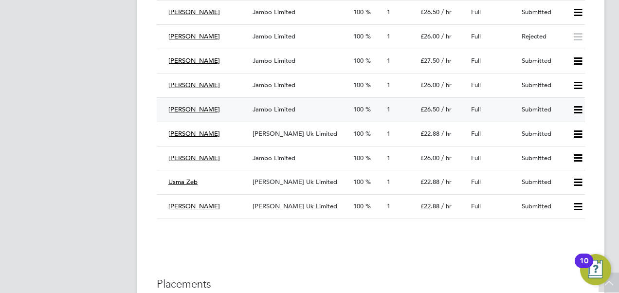
click at [266, 113] on span "Jambo Limited" at bounding box center [274, 109] width 43 height 8
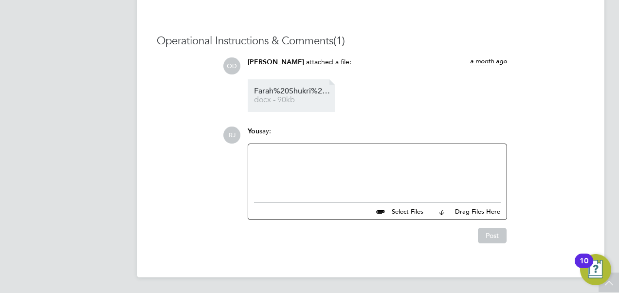
click at [283, 92] on span "Farah%20Shukri%20HQ00252466" at bounding box center [293, 91] width 78 height 7
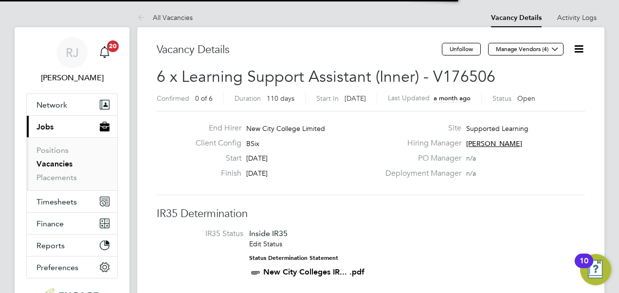
scroll to position [5, 5]
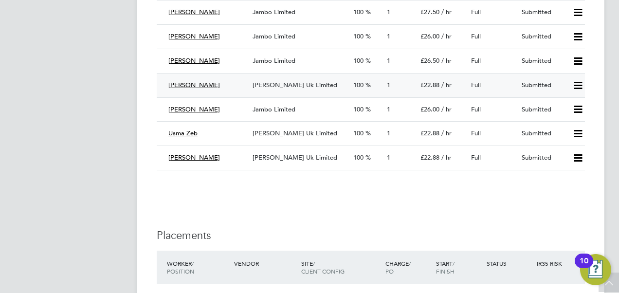
click at [278, 89] on span "[PERSON_NAME] Uk Limited" at bounding box center [295, 85] width 85 height 8
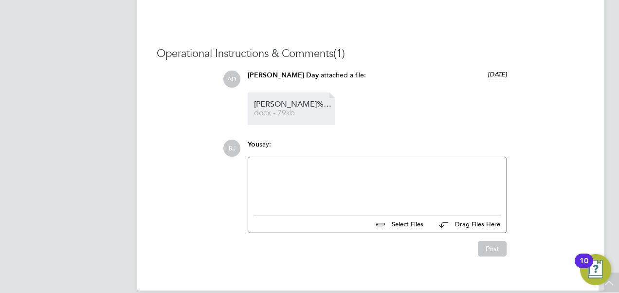
click at [273, 101] on li "Tanaka%20Sekitoleko%20CV%20Formatted docx - 79kb" at bounding box center [291, 108] width 87 height 33
click at [284, 109] on link "Tanaka%20Sekitoleko%20CV%20Formatted docx - 79kb" at bounding box center [293, 109] width 78 height 16
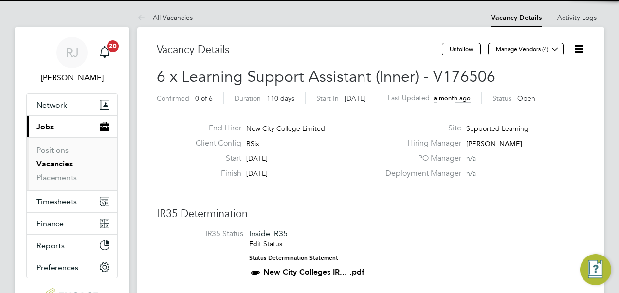
scroll to position [341, 0]
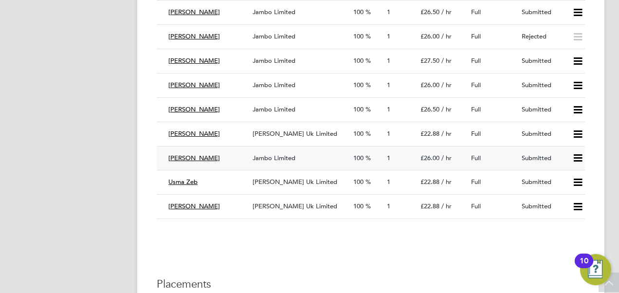
click at [279, 162] on span "Jambo Limited" at bounding box center [274, 158] width 43 height 8
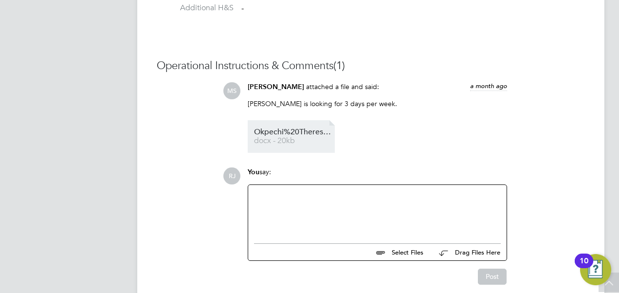
click at [307, 137] on link "Okpechi%20Theresa%20HQ00252260 docx - 20kb" at bounding box center [293, 136] width 78 height 16
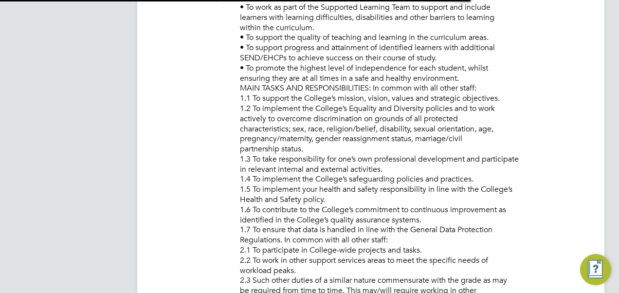
scroll to position [5, 5]
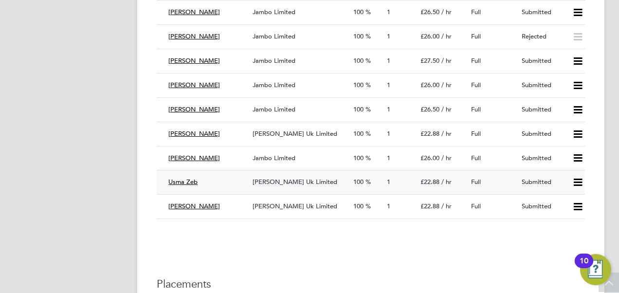
click at [288, 185] on span "[PERSON_NAME] Uk Limited" at bounding box center [295, 182] width 85 height 8
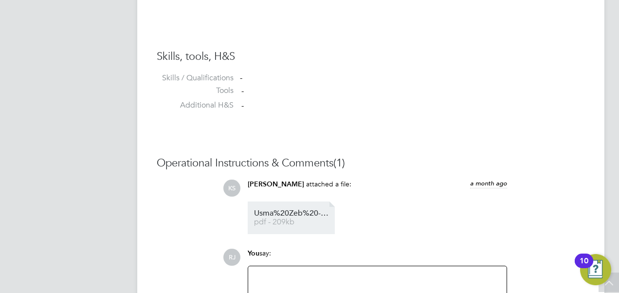
click at [285, 214] on span "Usma%20Zeb%20-%20MH%20CV.cleaned" at bounding box center [293, 213] width 78 height 7
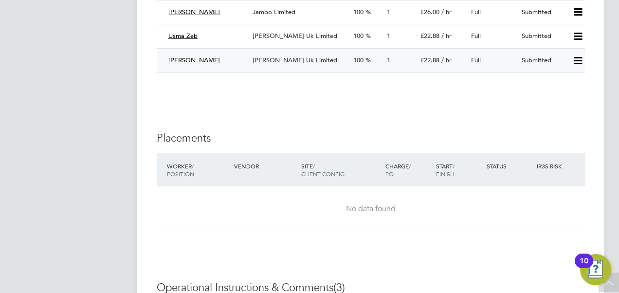
click at [278, 64] on span "[PERSON_NAME] Uk Limited" at bounding box center [295, 60] width 85 height 8
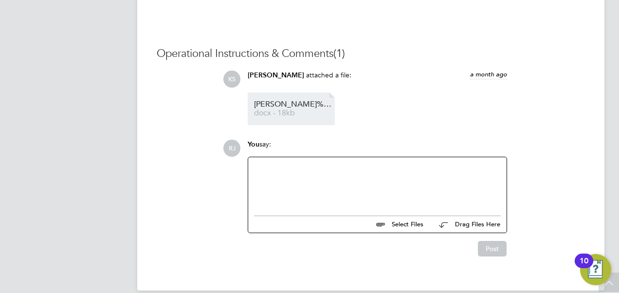
click at [266, 103] on span "Yater%20Chuku%20LSA" at bounding box center [293, 104] width 78 height 7
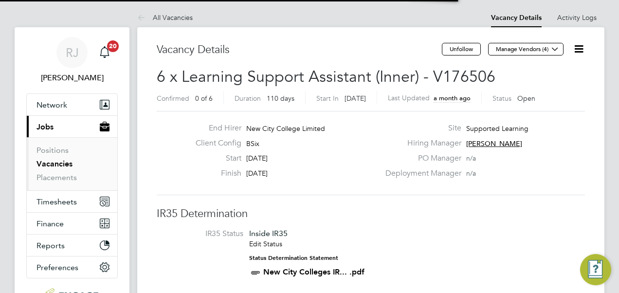
scroll to position [5, 5]
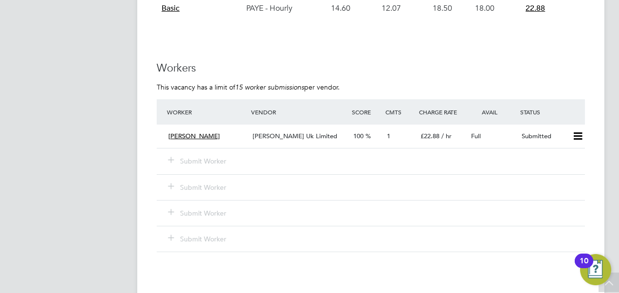
scroll to position [1849, 0]
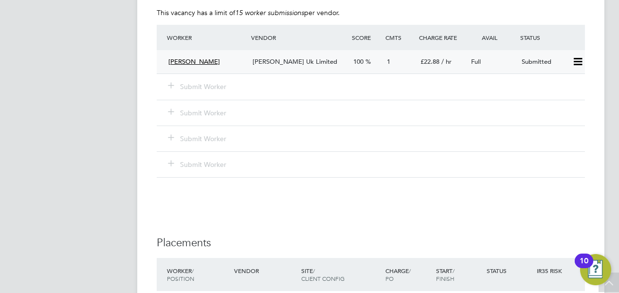
click at [289, 61] on span "[PERSON_NAME] Uk Limited" at bounding box center [295, 61] width 85 height 8
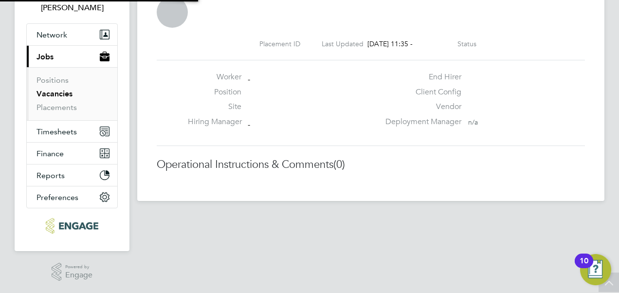
scroll to position [5, 4]
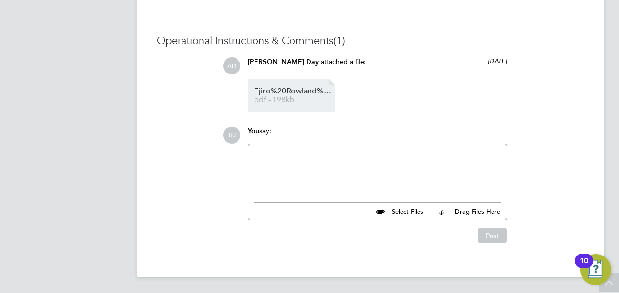
click at [289, 95] on link "Ejiro%20Rowland%20Agboro%20-%20MH%20CV.cleaned pdf - 198kb" at bounding box center [293, 96] width 78 height 16
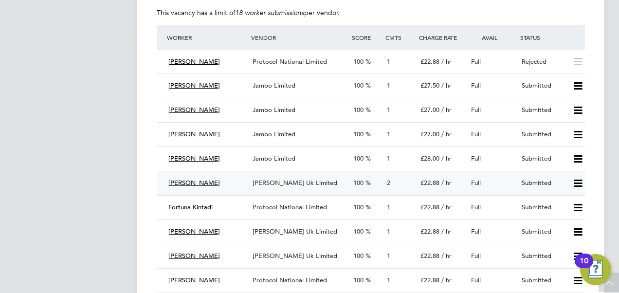
click at [294, 182] on span "[PERSON_NAME] Uk Limited" at bounding box center [295, 183] width 85 height 8
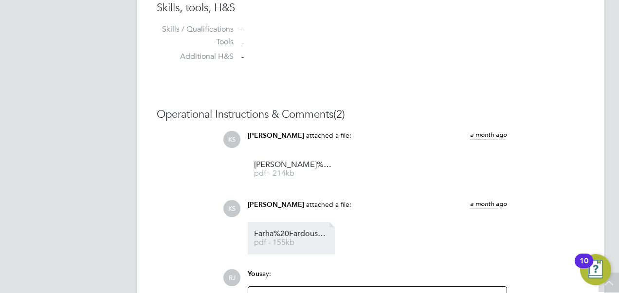
click at [284, 238] on link "Farha%20Fardous%20Pria%20-%20MH%20CV.cleaned pdf - 155kb" at bounding box center [293, 238] width 78 height 16
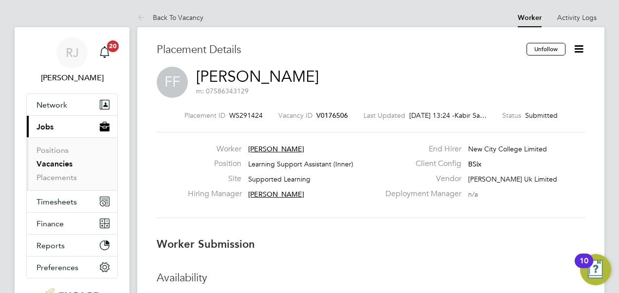
click at [581, 44] on icon at bounding box center [579, 49] width 12 height 12
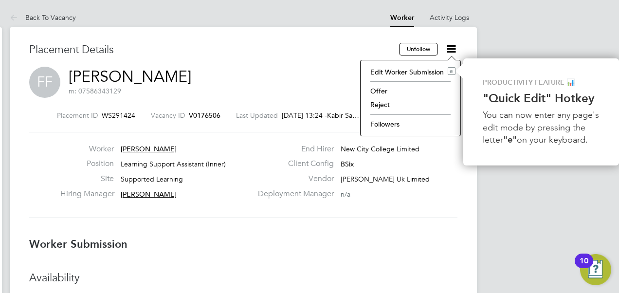
click at [387, 104] on li "Reject" at bounding box center [410, 105] width 90 height 14
